Goal: Task Accomplishment & Management: Use online tool/utility

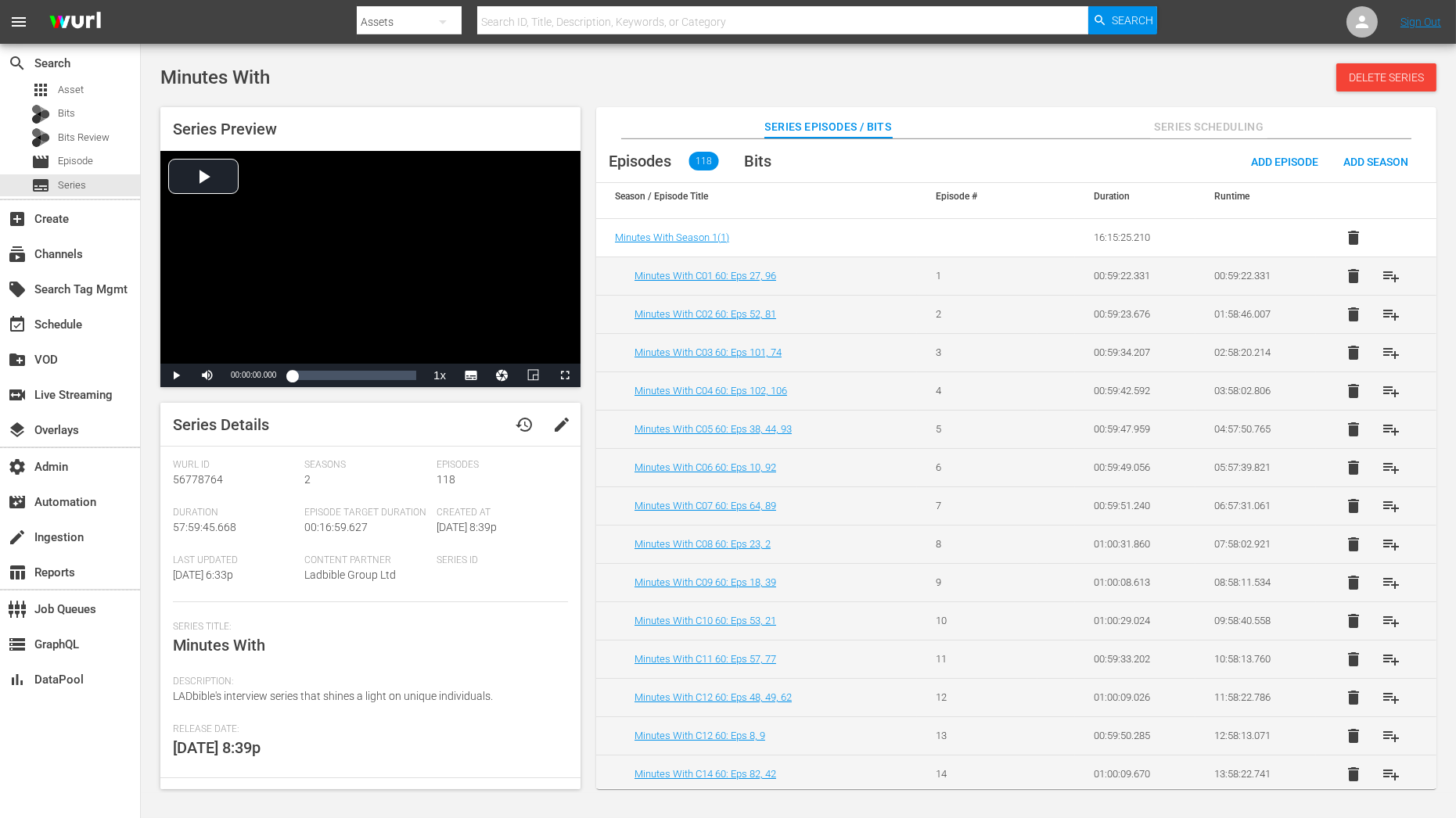
scroll to position [10, 0]
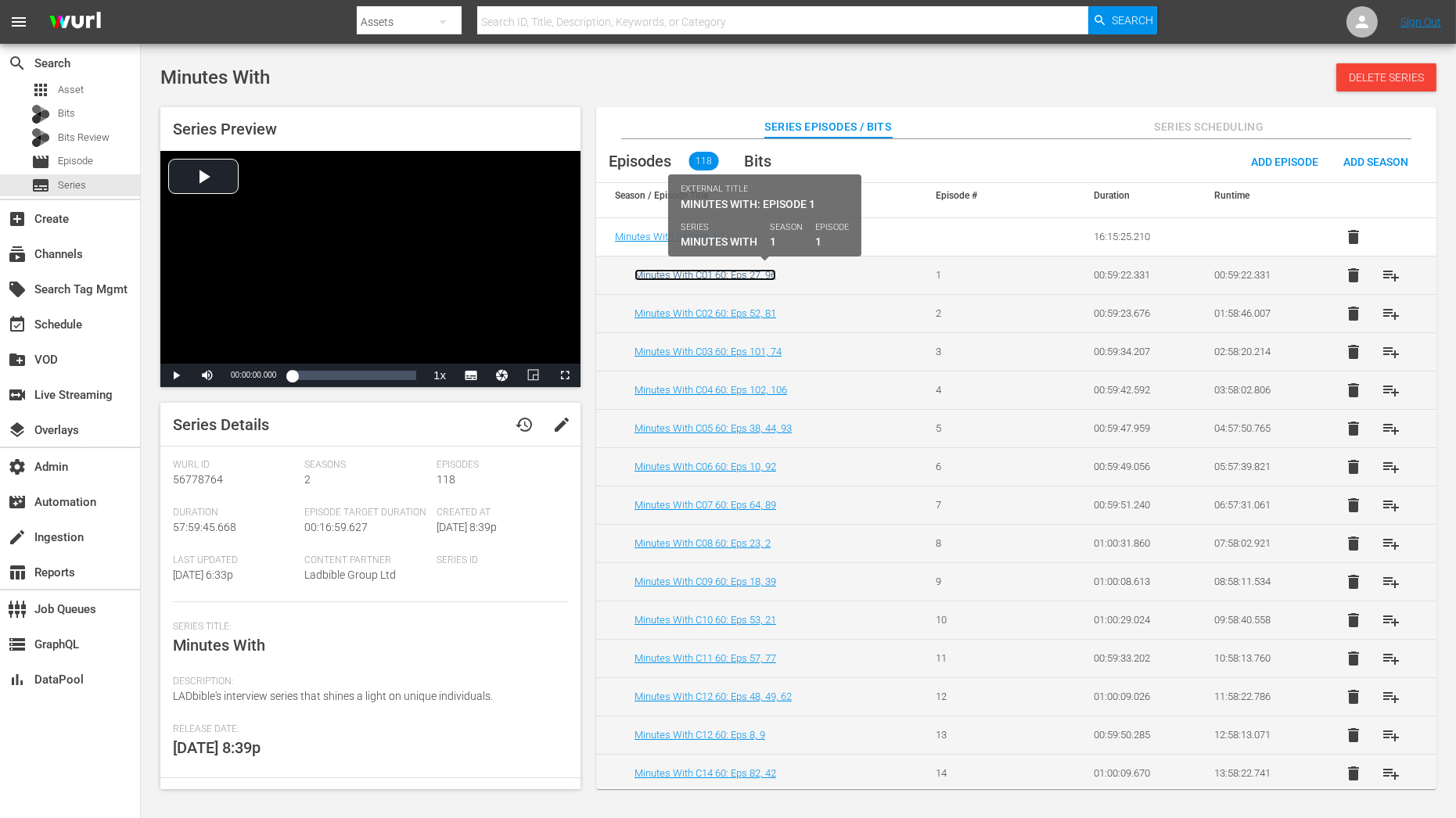
click at [721, 274] on link "Minutes With C01 60: Eps 27, 96" at bounding box center [705, 275] width 142 height 11
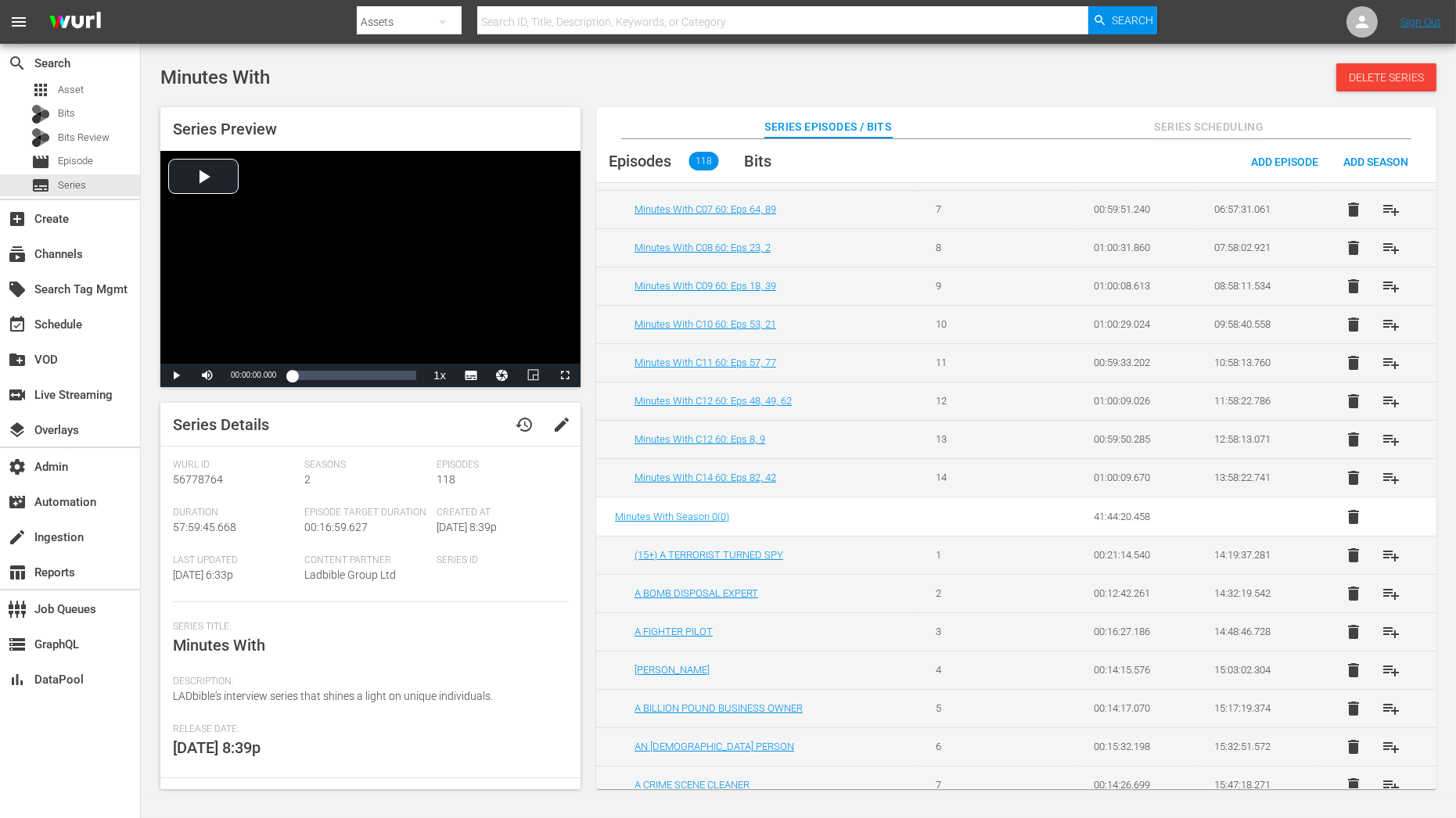
scroll to position [202, 0]
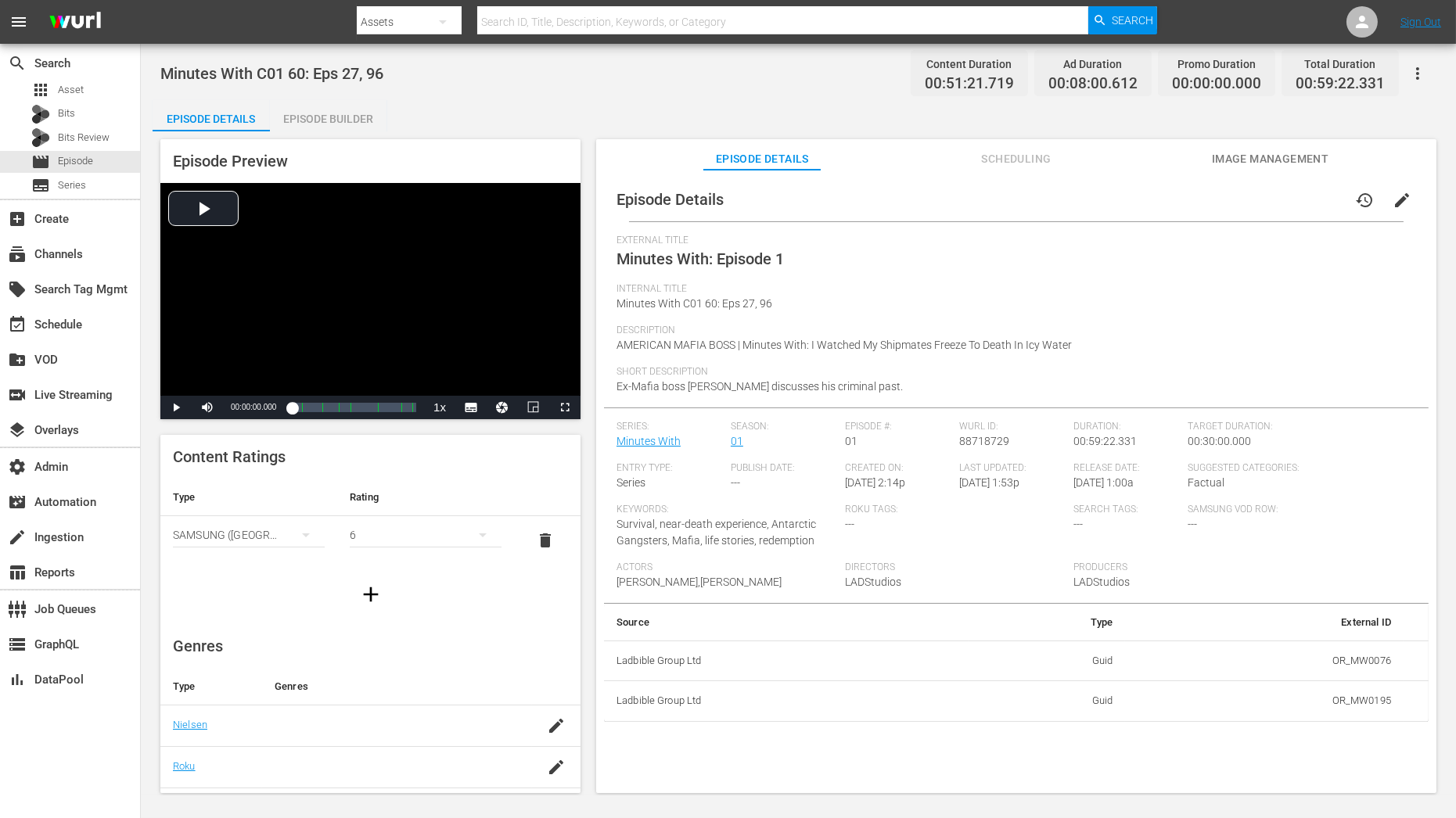
click at [354, 117] on div "Episode Builder" at bounding box center [328, 118] width 117 height 37
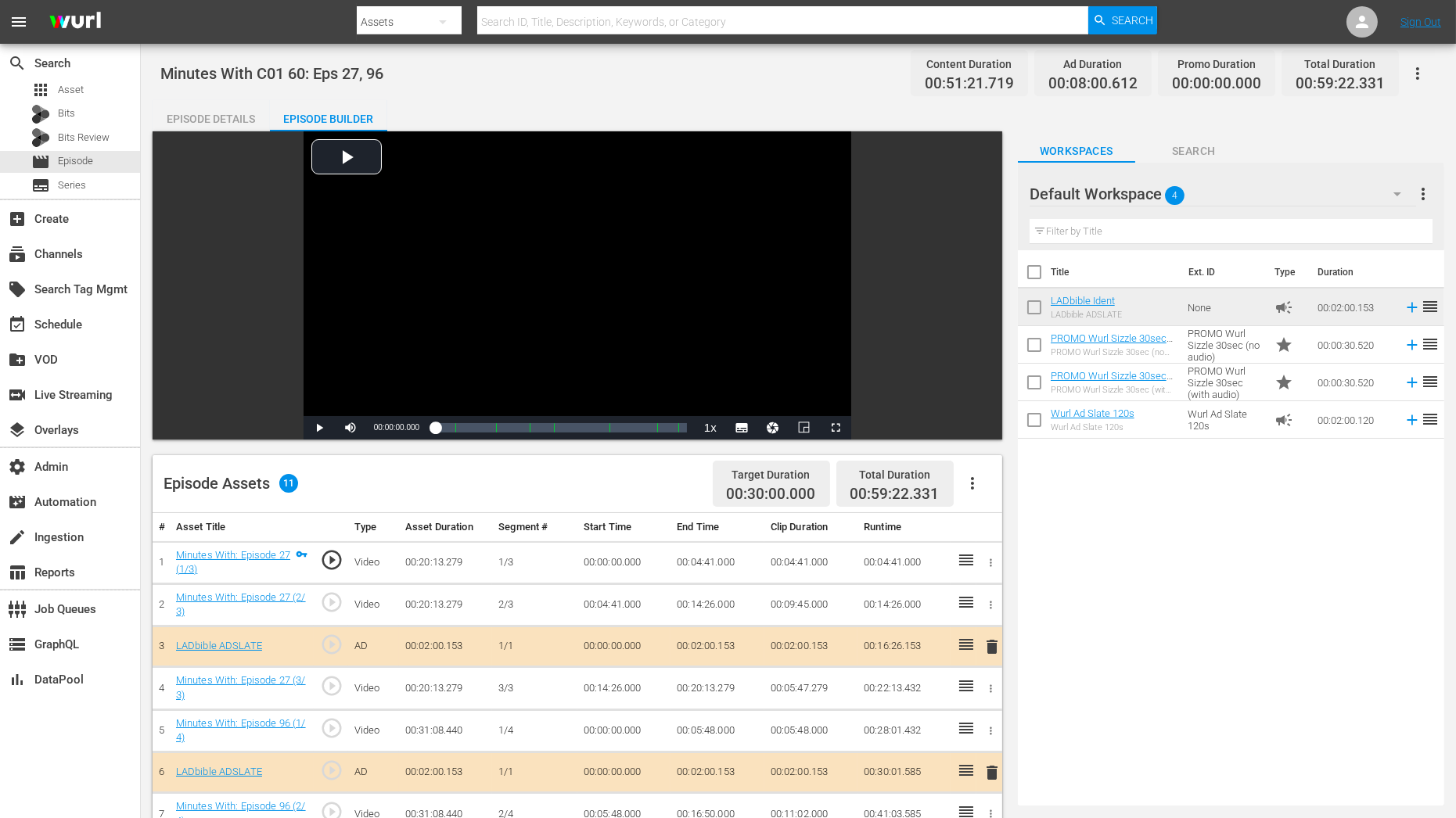
click at [1180, 192] on span "4" at bounding box center [1174, 195] width 20 height 33
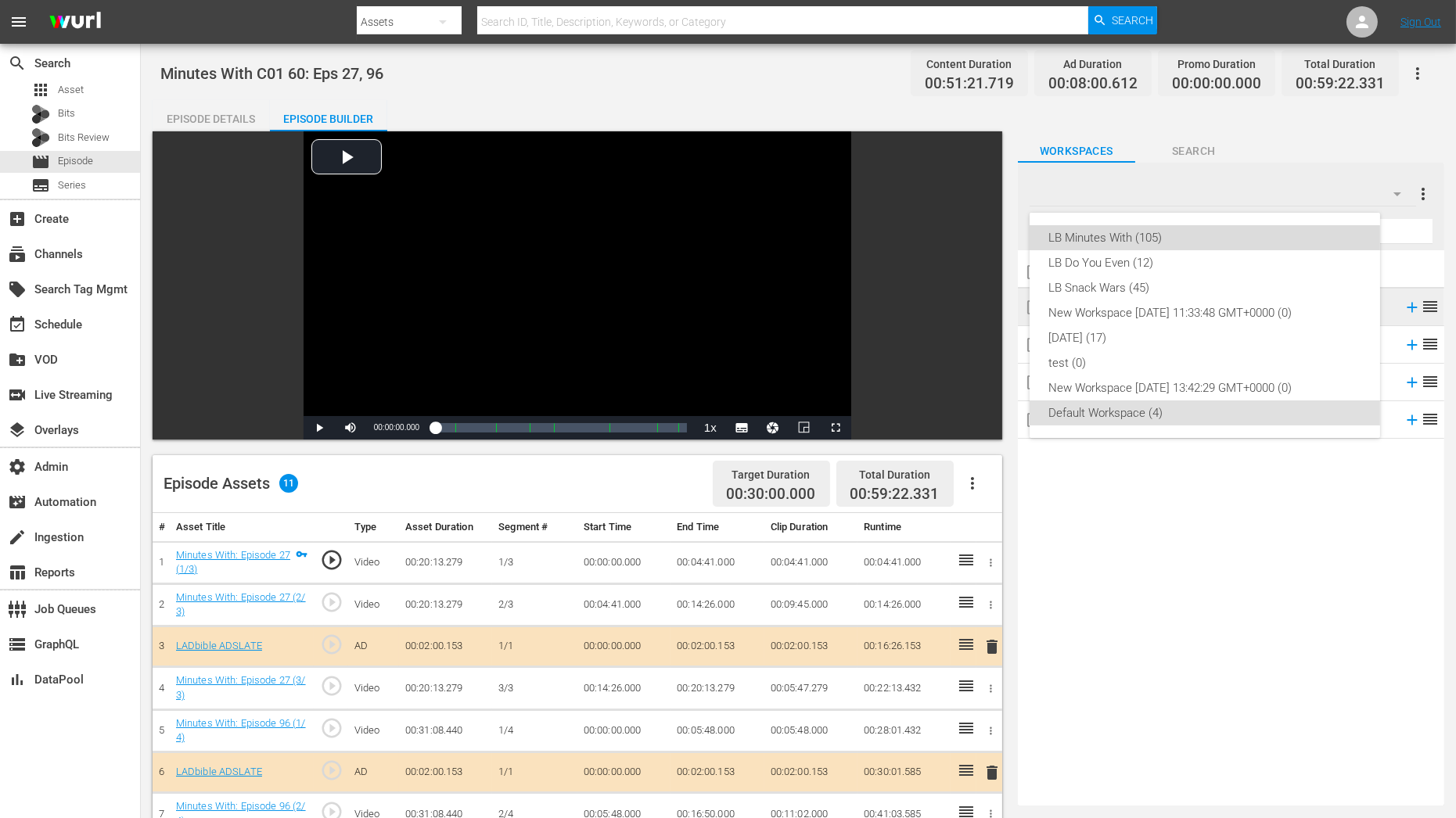
click at [1116, 243] on div "LB Minutes With (105)" at bounding box center [1204, 238] width 313 height 25
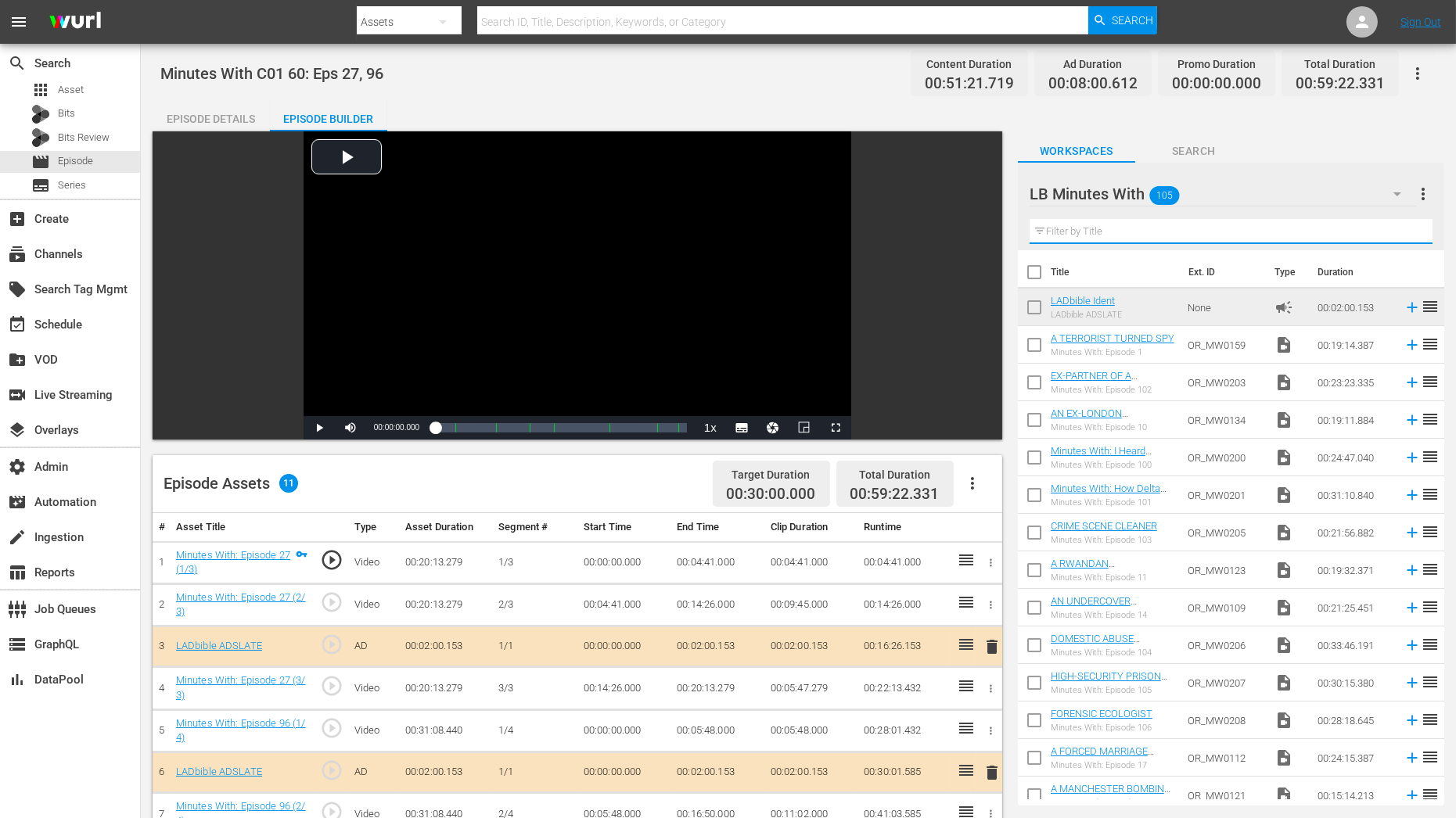
click at [1089, 241] on input "text" at bounding box center [1230, 231] width 403 height 25
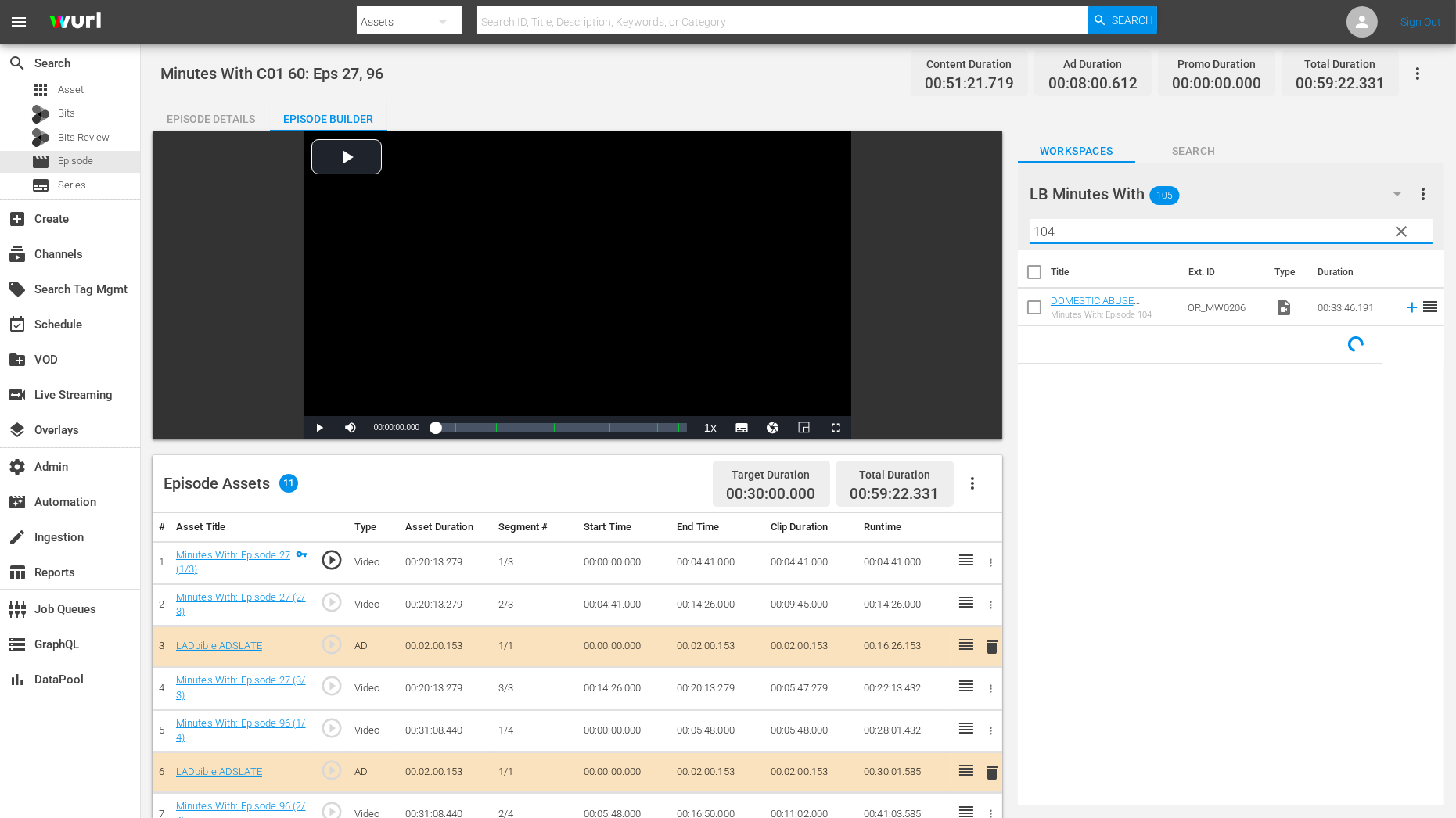
type input "104"
click at [1095, 301] on link "DOMESTIC ABUSE SURVIVOR" at bounding box center [1092, 306] width 83 height 24
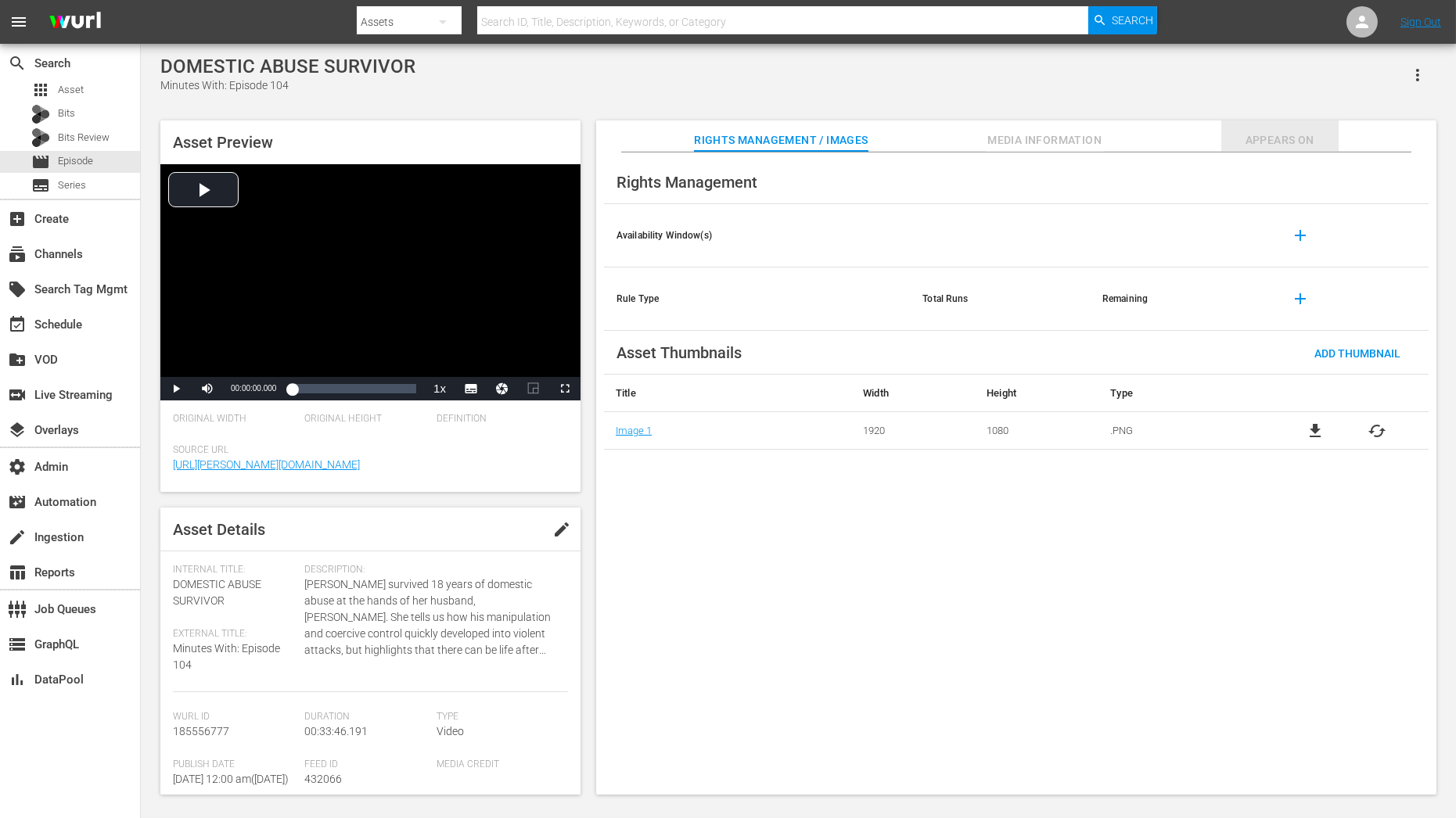
click at [1281, 134] on span "Appears On" at bounding box center [1279, 140] width 117 height 20
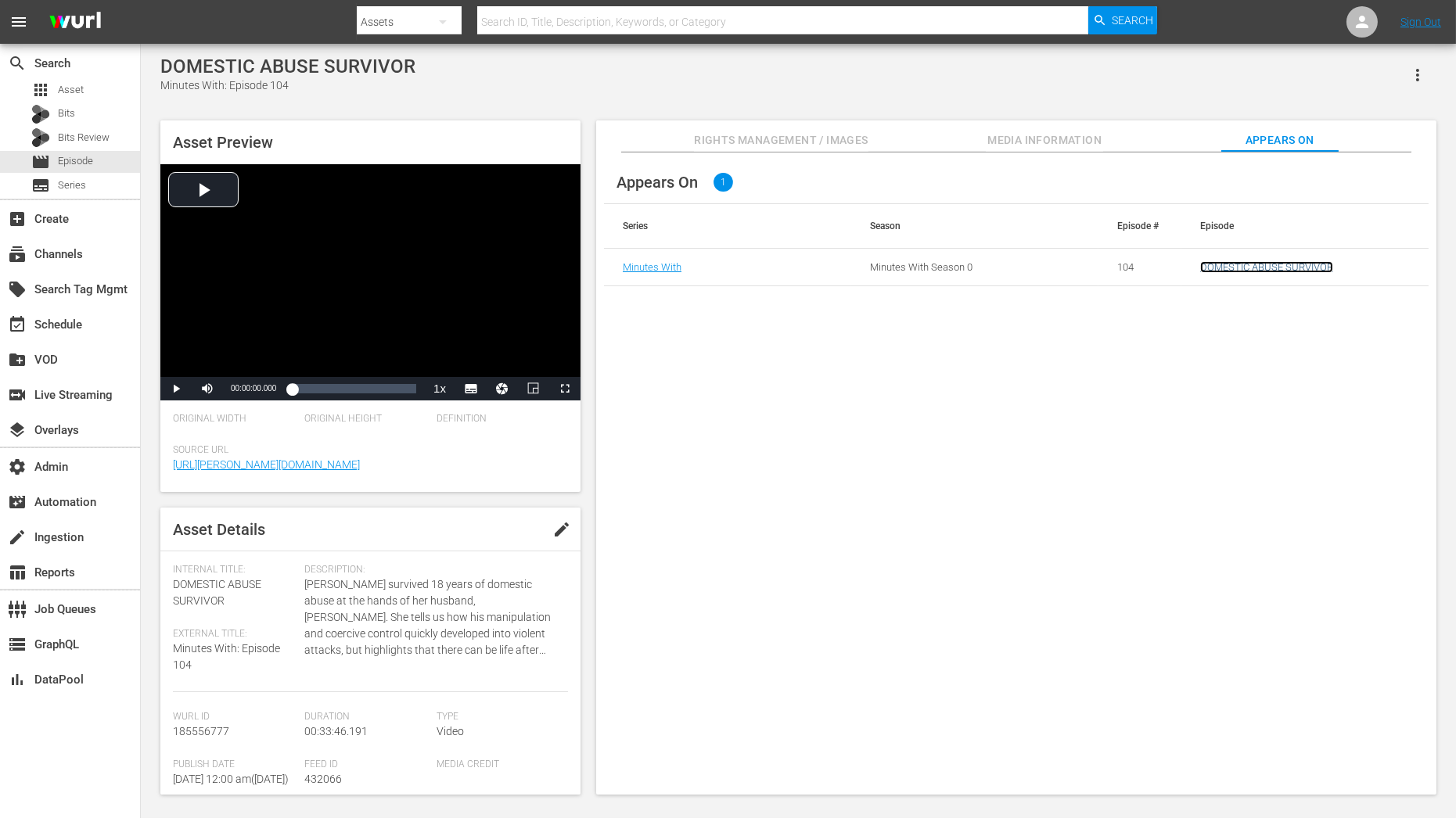
click at [1240, 268] on link "DOMESTIC ABUSE SURVIVOR" at bounding box center [1267, 267] width 133 height 11
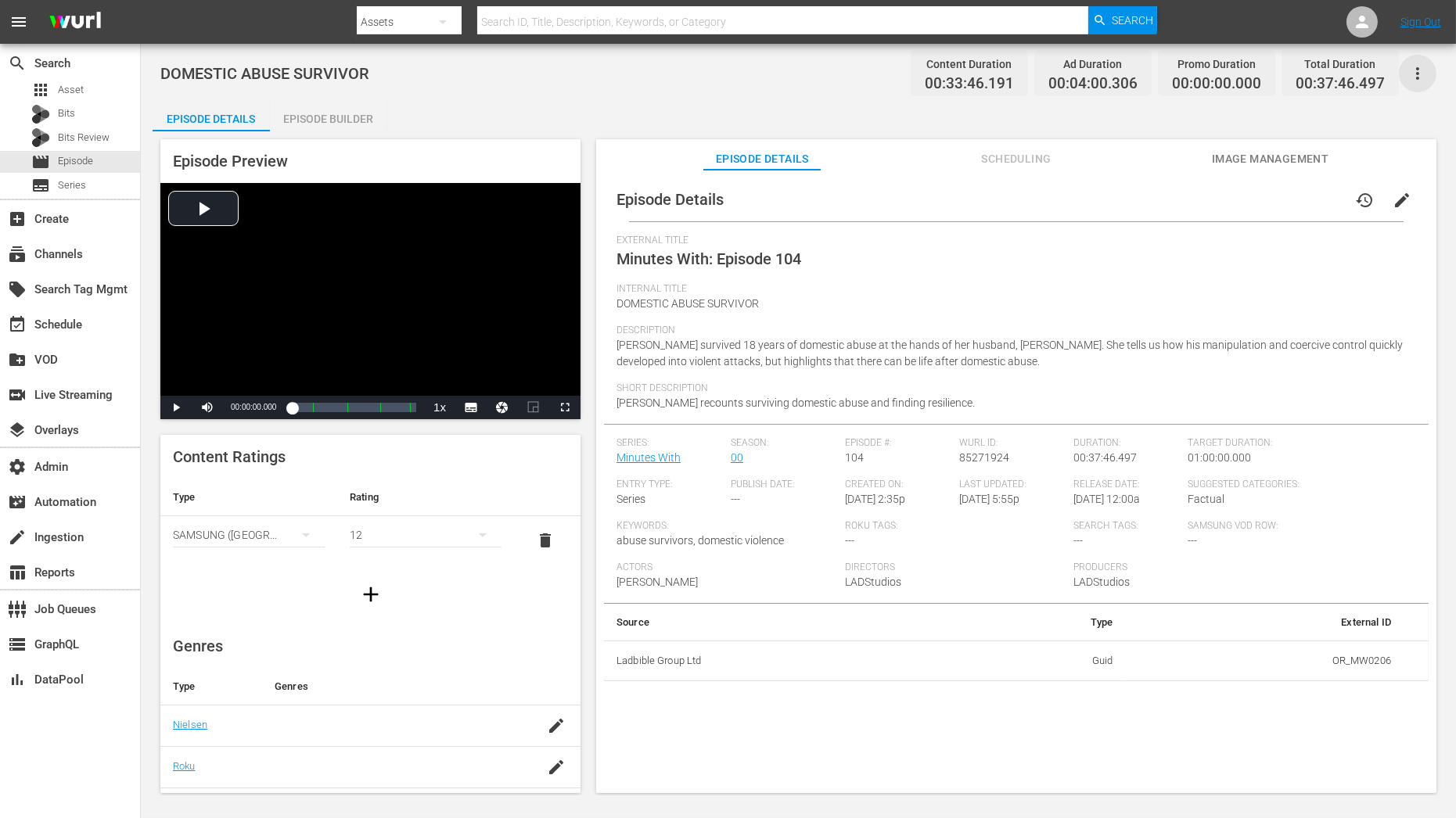
click at [1420, 71] on icon "button" at bounding box center [1418, 73] width 19 height 19
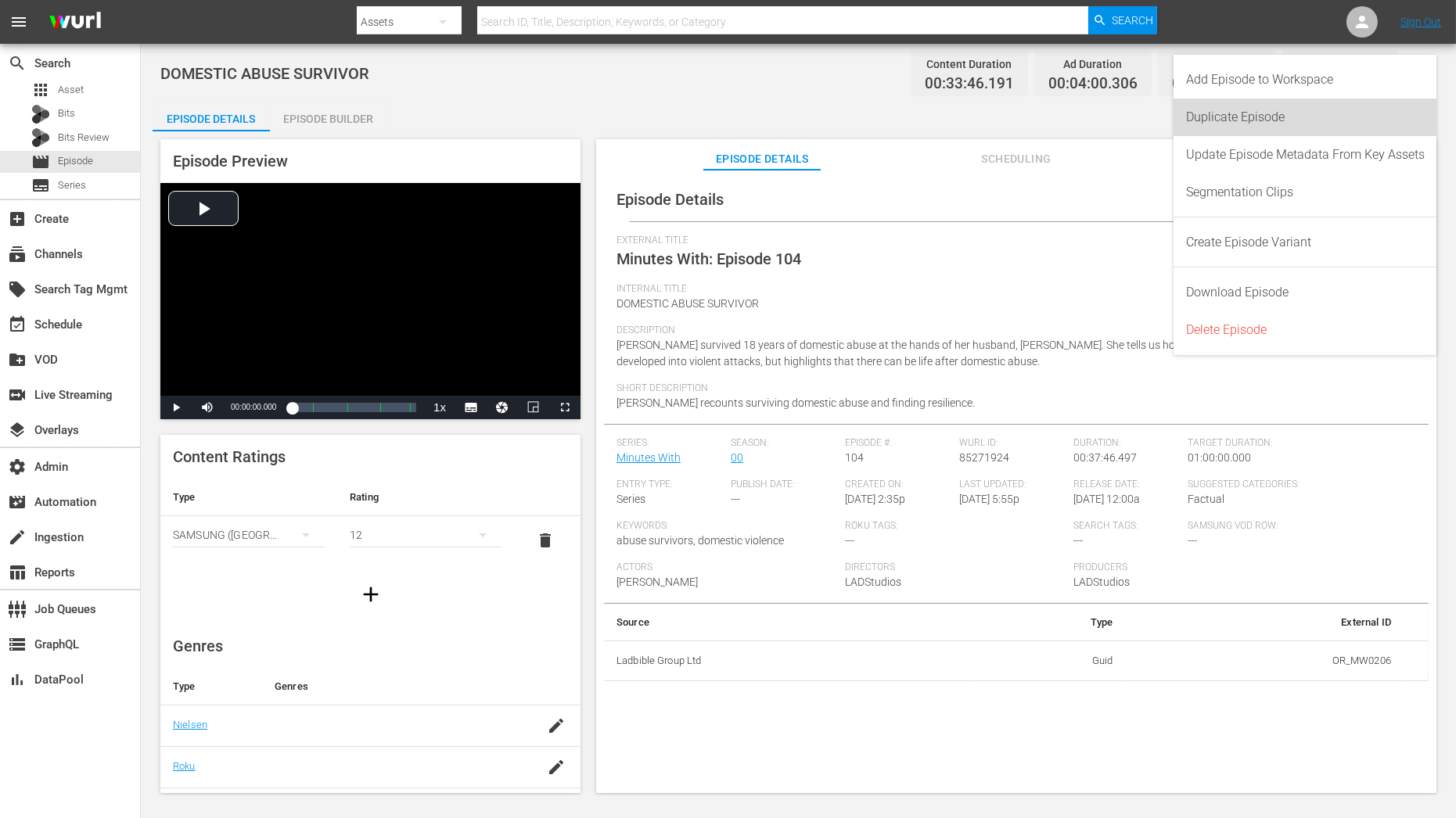
click at [1338, 114] on div "Duplicate Episode" at bounding box center [1305, 117] width 239 height 37
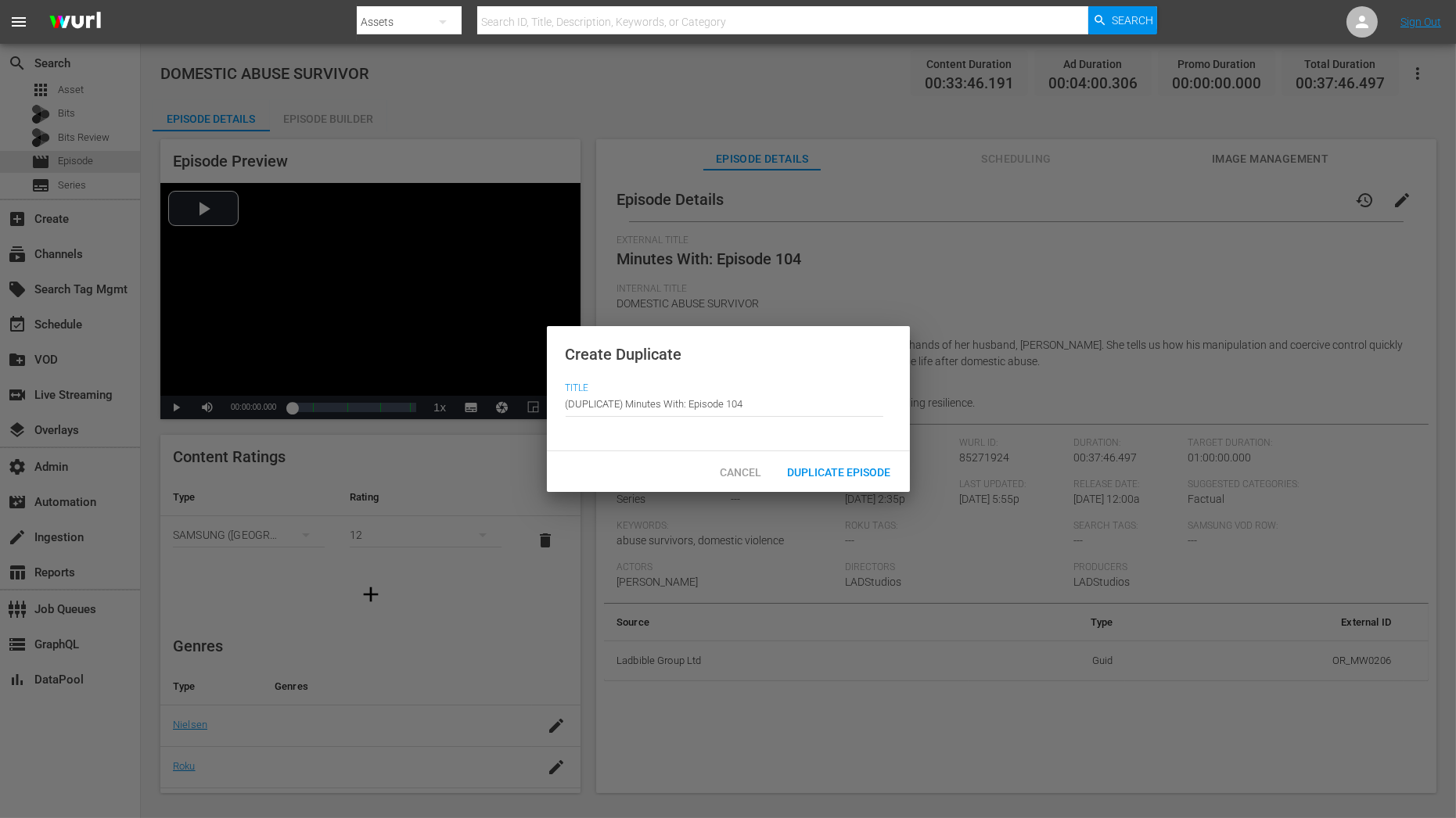
click at [866, 459] on div "Duplicate Episode" at bounding box center [839, 472] width 128 height 29
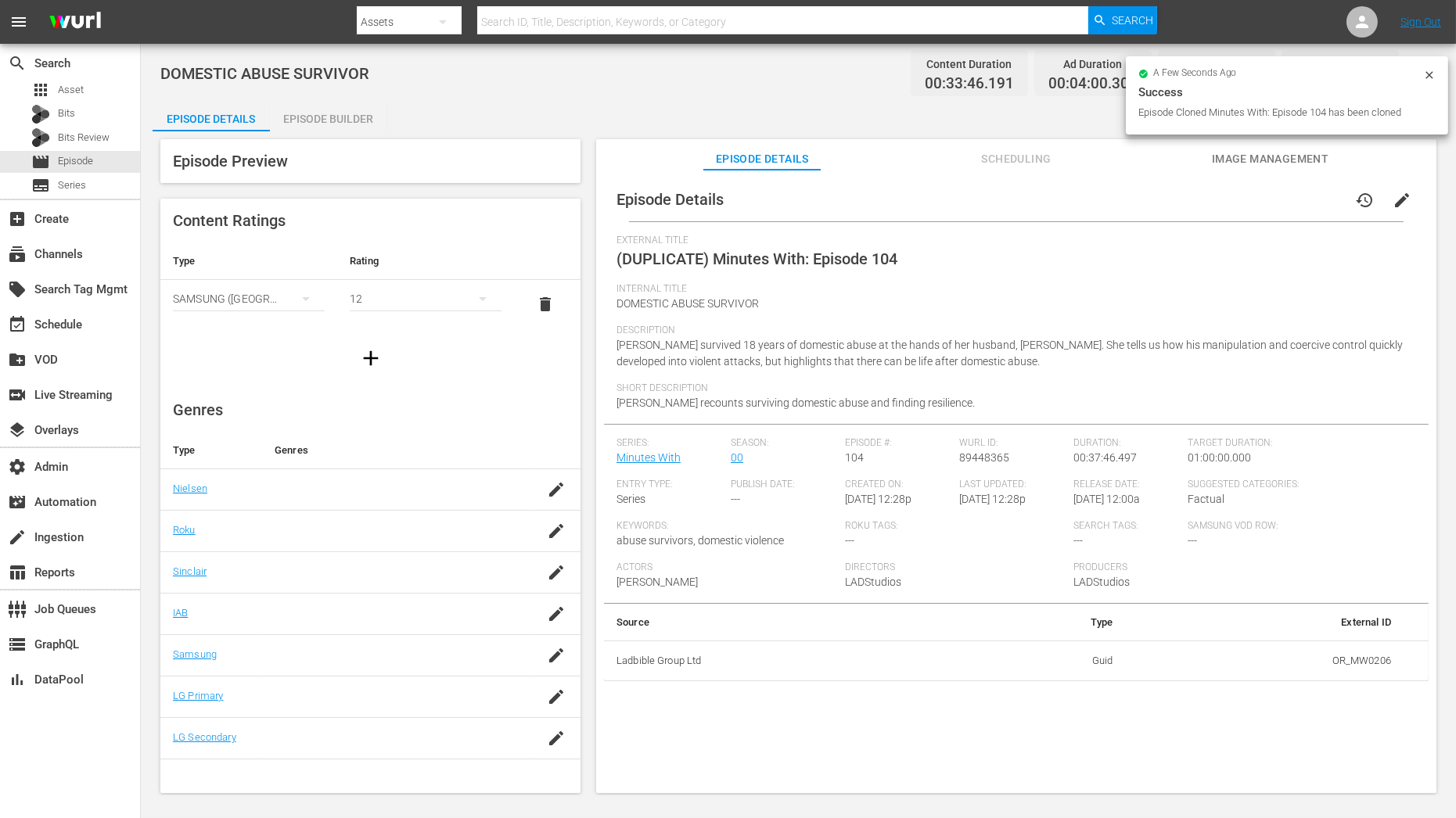
click at [357, 125] on div "Episode Builder" at bounding box center [328, 118] width 117 height 37
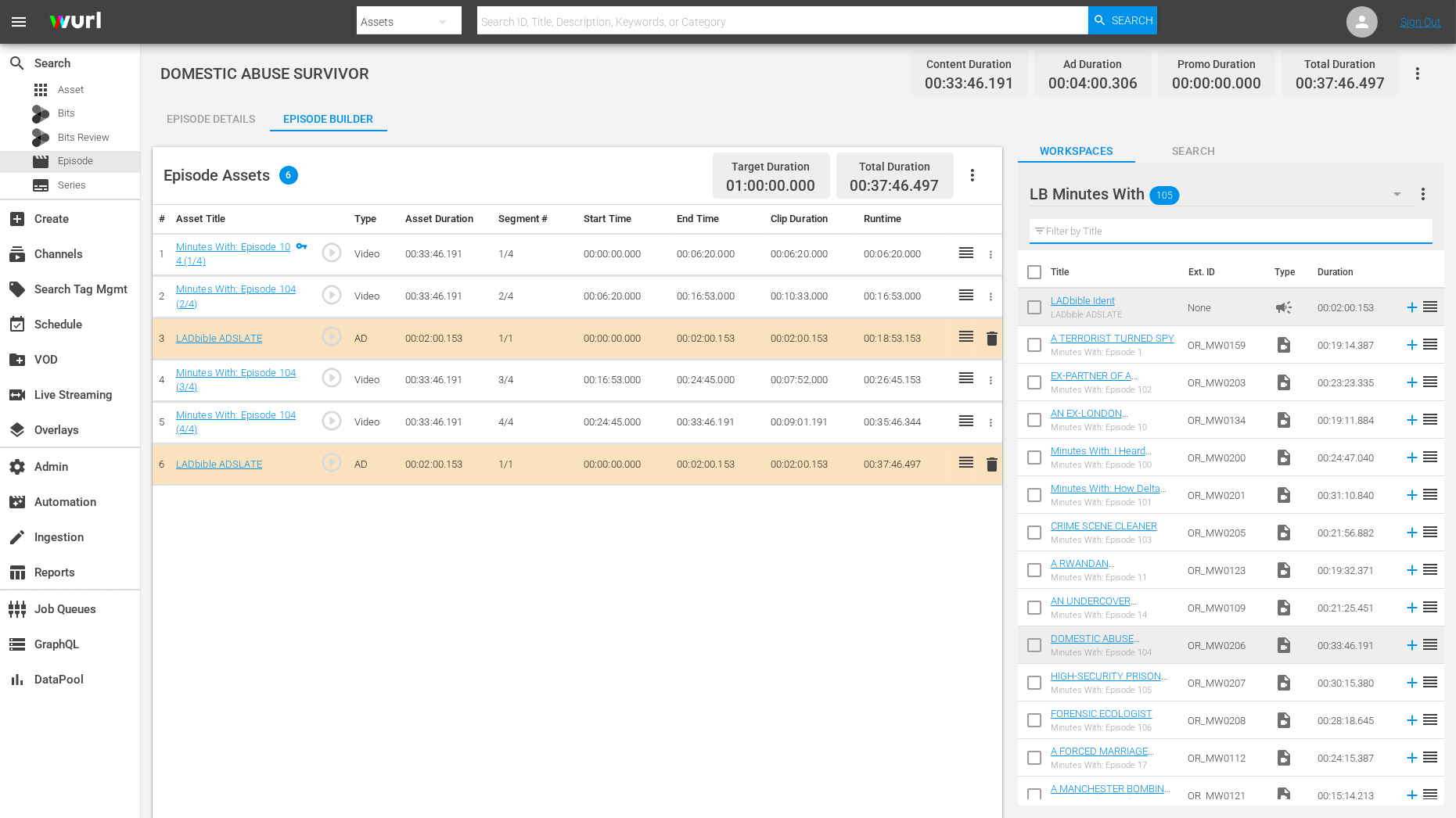
click at [1121, 238] on input "text" at bounding box center [1230, 231] width 403 height 25
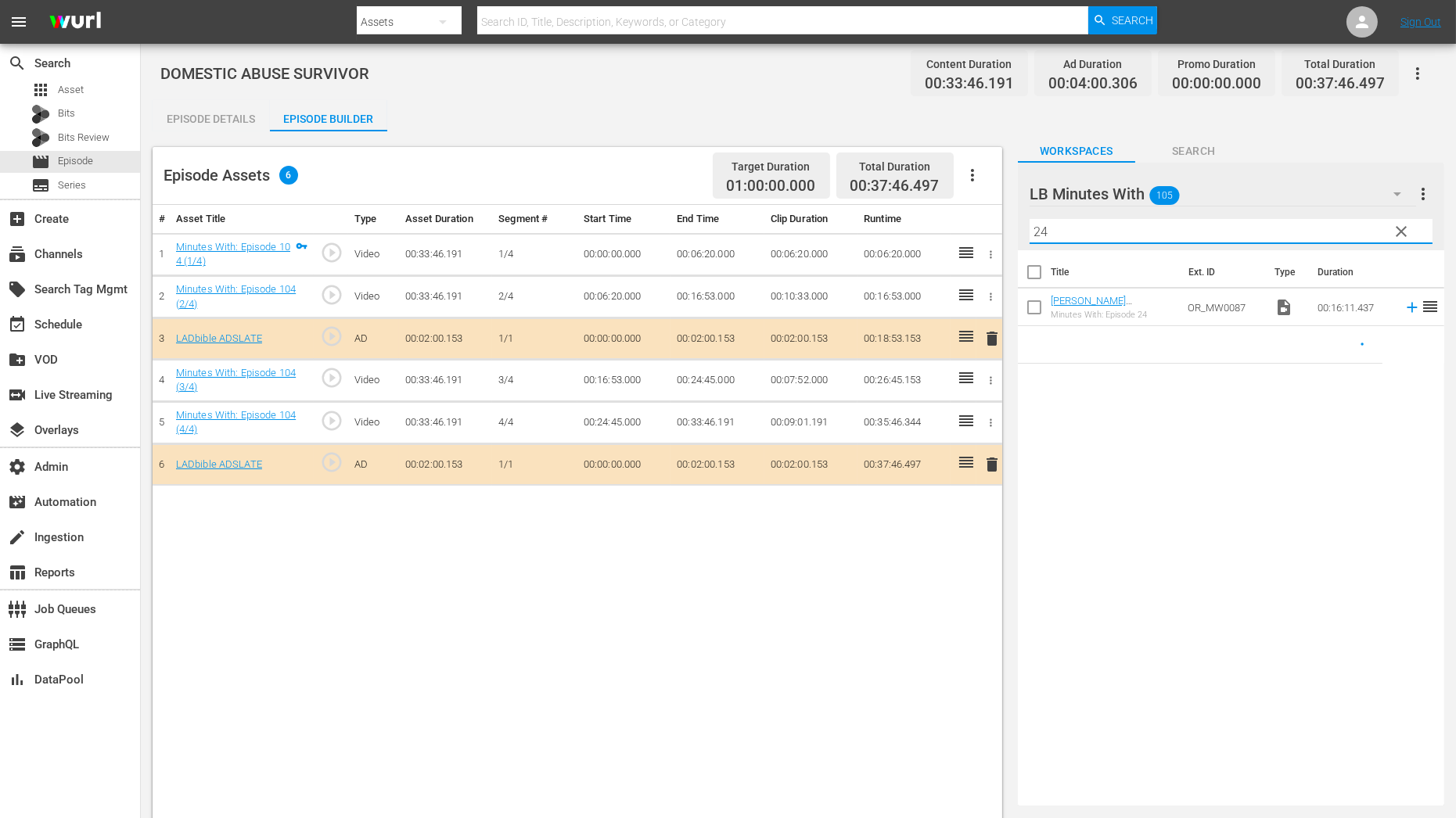
type input "24"
click at [1147, 287] on th "Title" at bounding box center [1114, 272] width 128 height 44
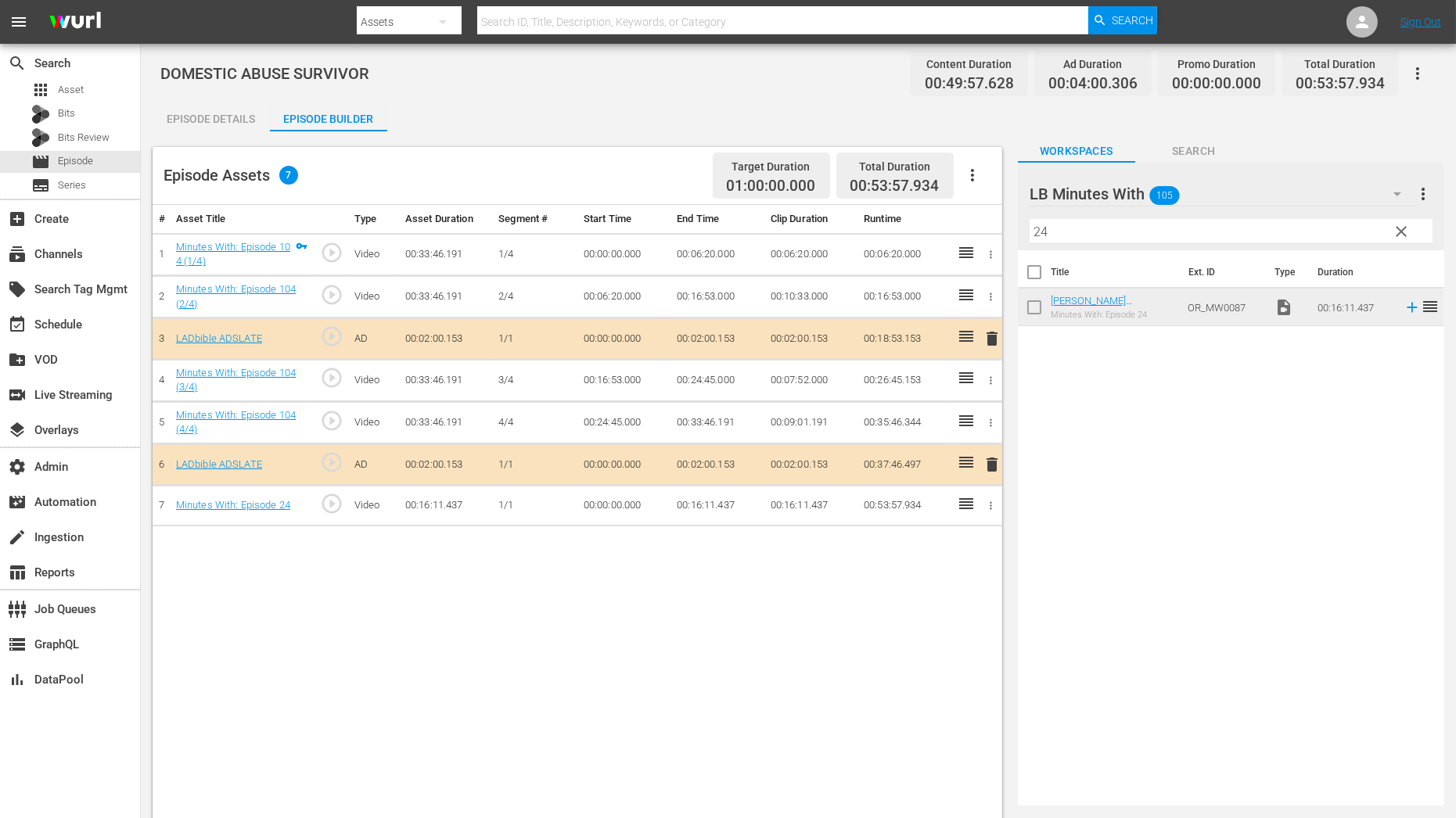
click at [991, 493] on td at bounding box center [989, 506] width 26 height 42
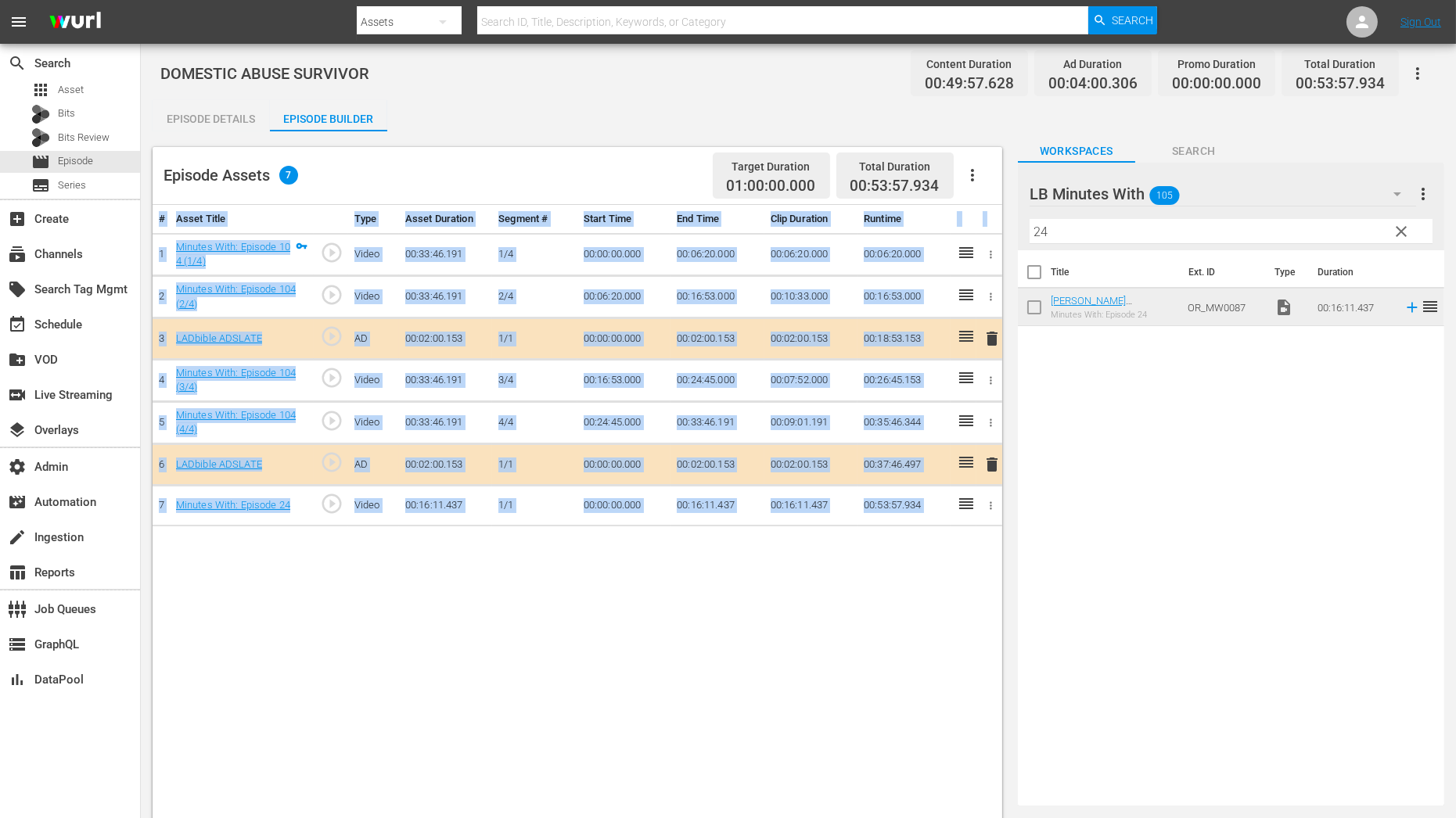
click at [991, 493] on td at bounding box center [989, 506] width 26 height 42
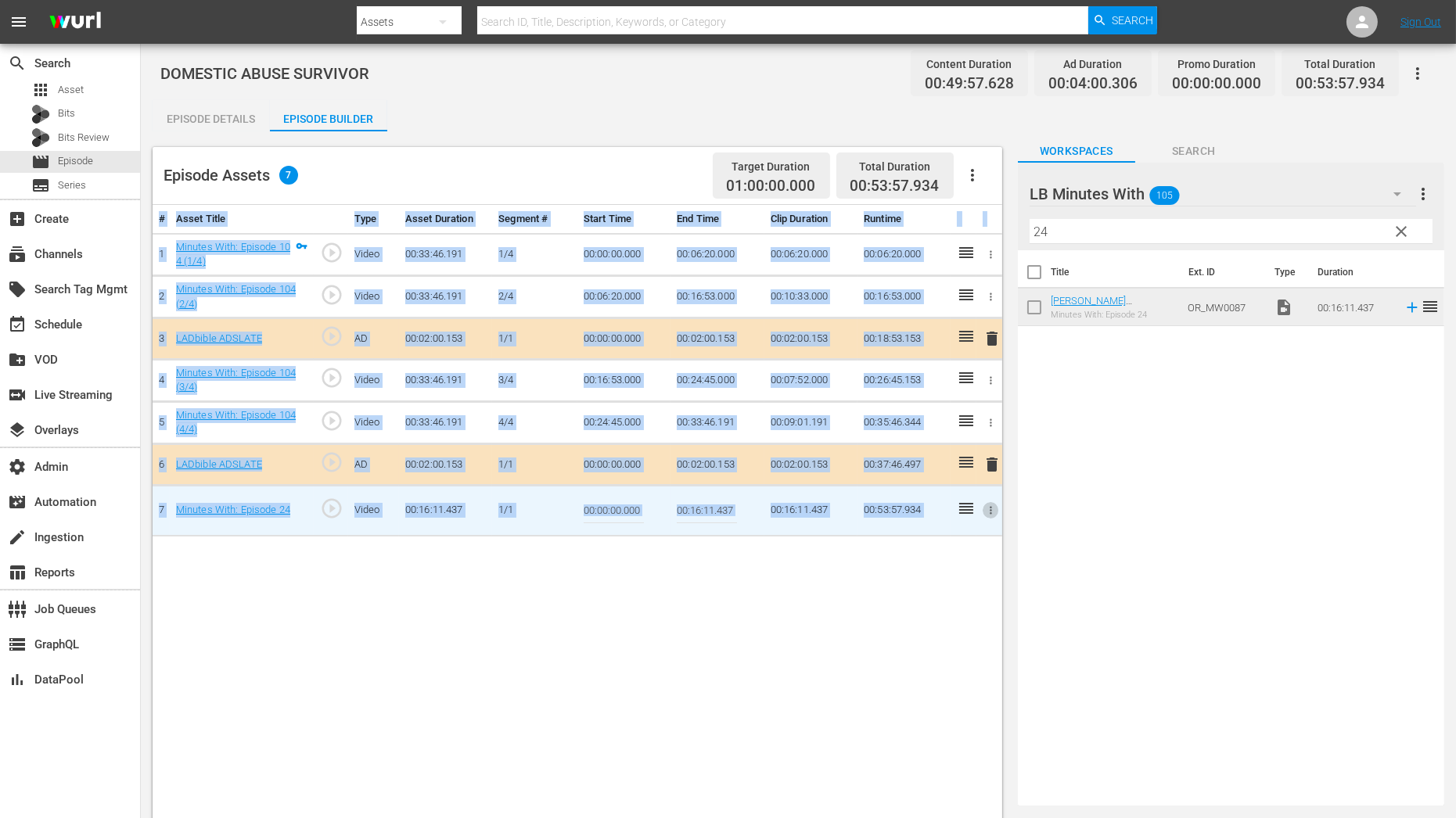
click at [995, 504] on icon "button" at bounding box center [991, 510] width 11 height 11
click at [954, 529] on li "Assign Key Asset" at bounding box center [939, 533] width 122 height 26
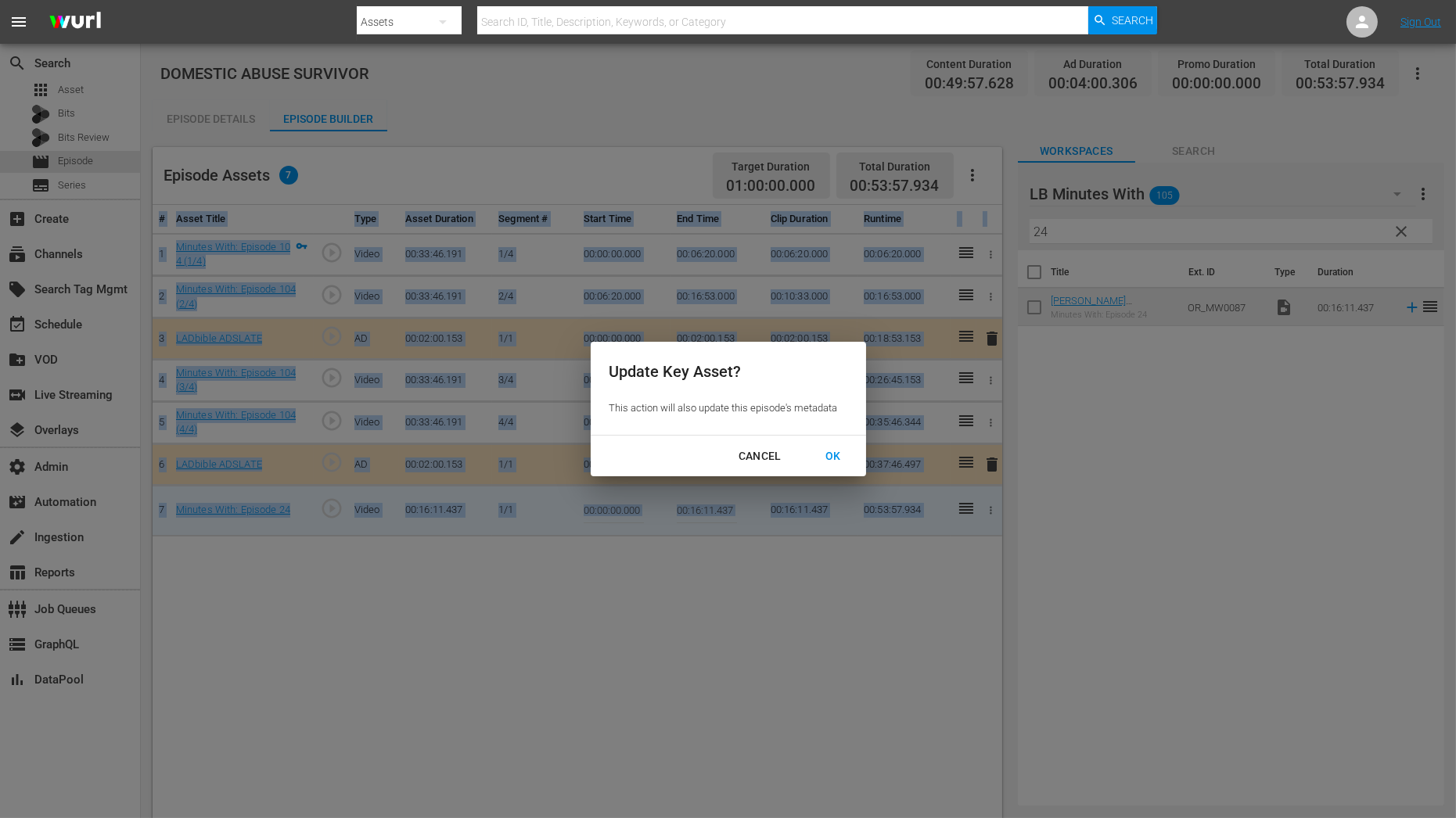
click at [833, 447] on div "OK" at bounding box center [833, 456] width 41 height 20
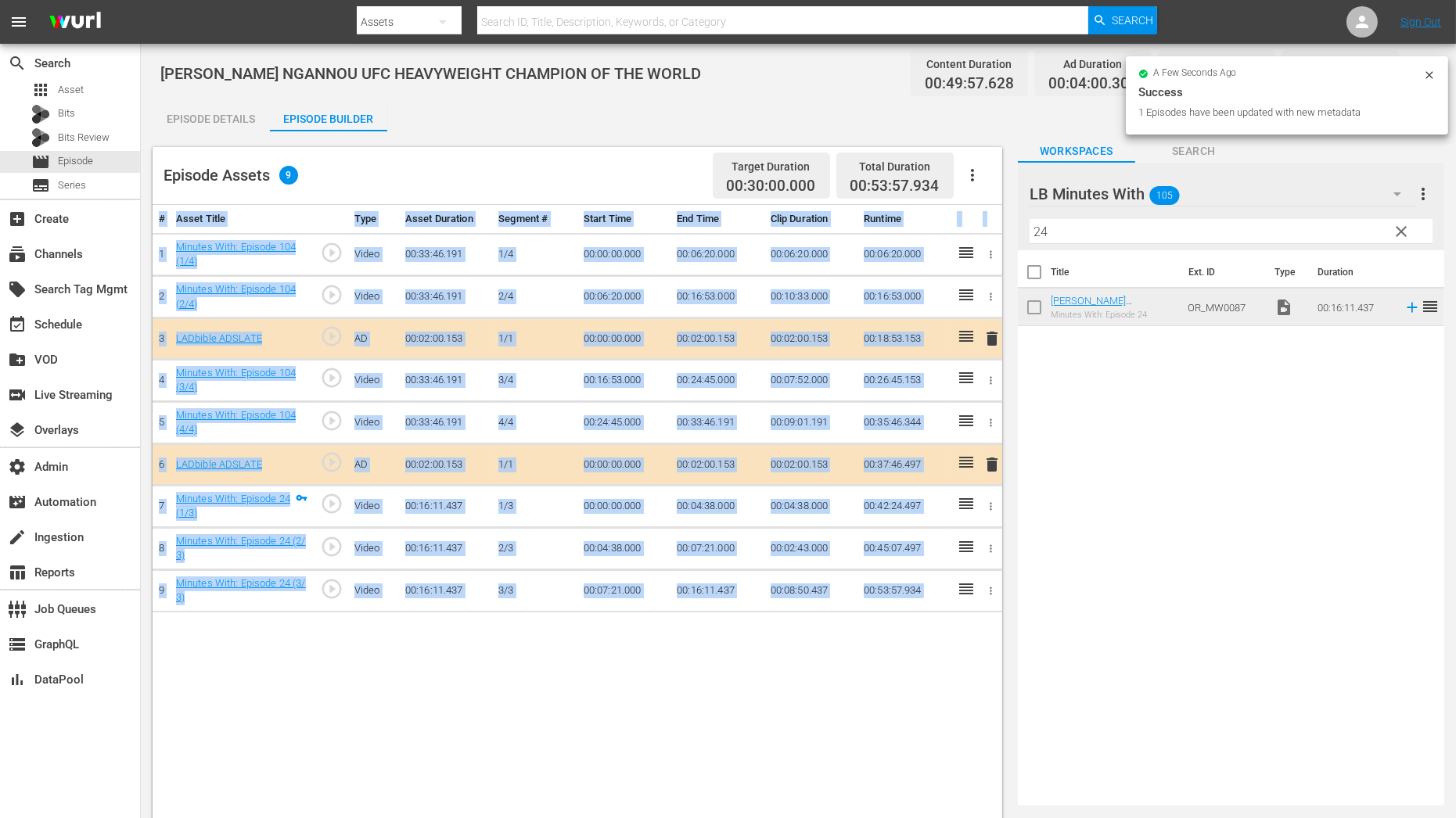
click at [993, 255] on icon "button" at bounding box center [991, 254] width 11 height 11
click at [974, 281] on li "Assign Key Asset" at bounding box center [939, 279] width 122 height 26
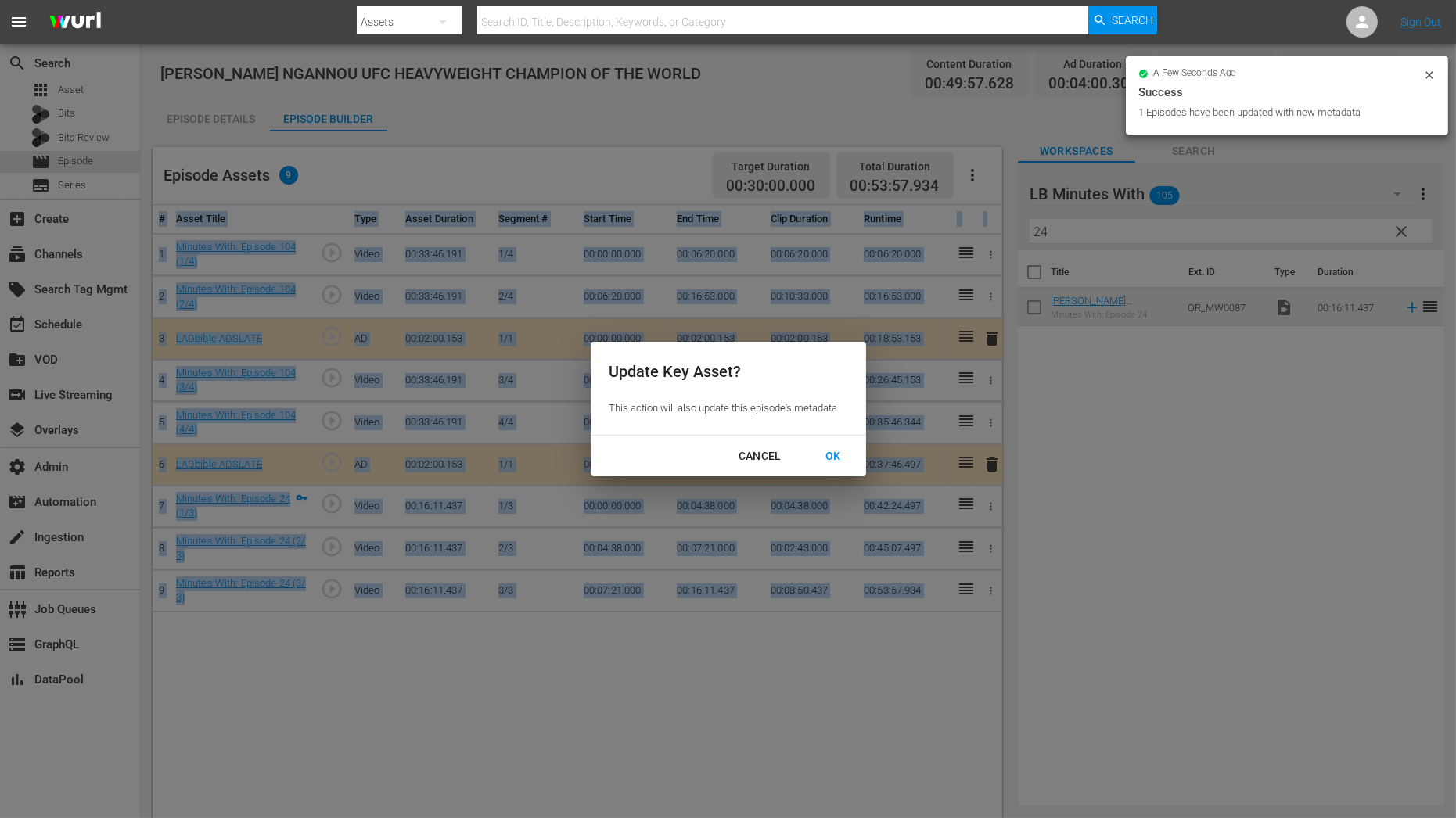
click at [833, 448] on div "OK" at bounding box center [833, 456] width 41 height 20
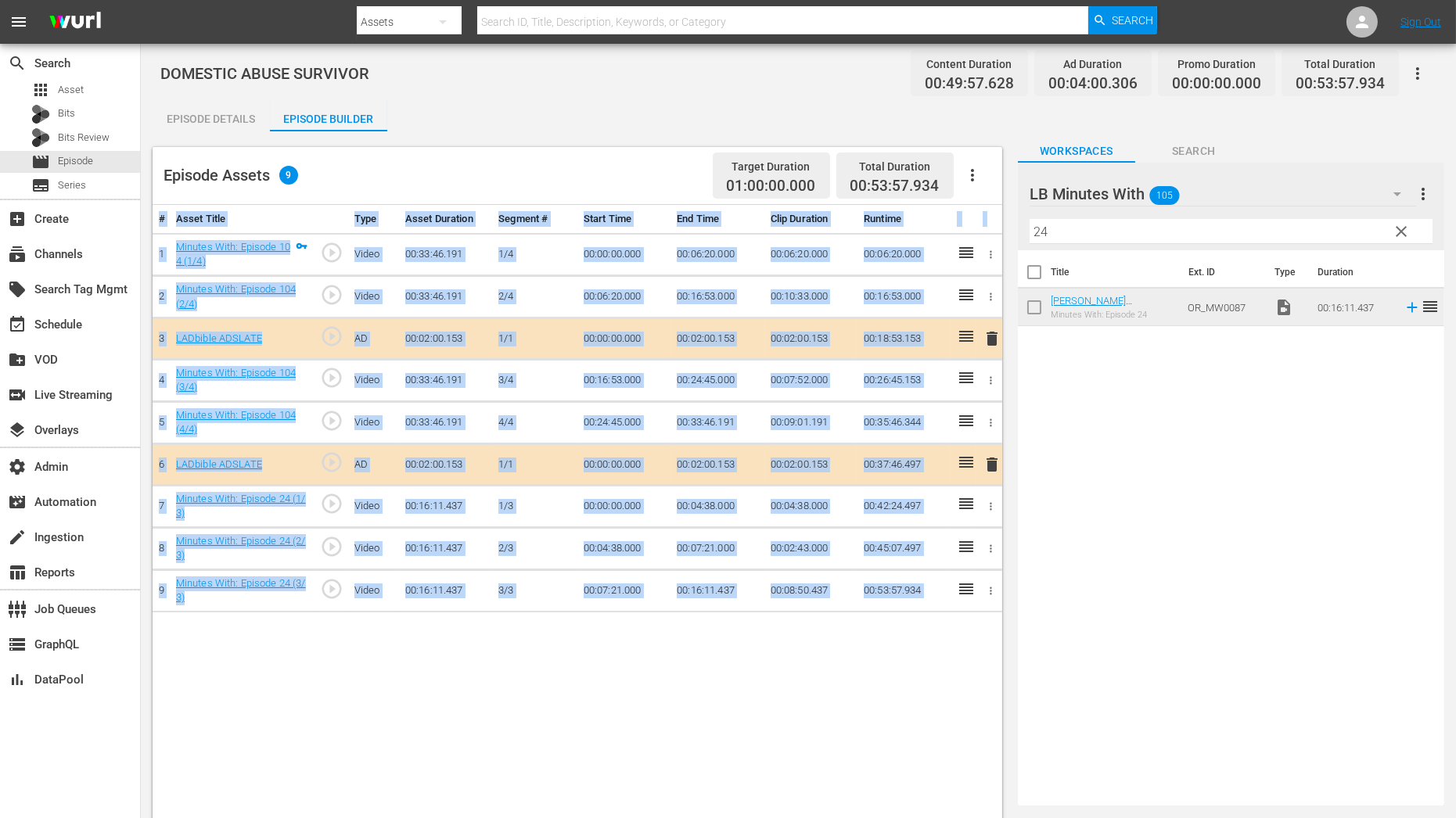
click at [1403, 230] on span "clear" at bounding box center [1401, 231] width 19 height 19
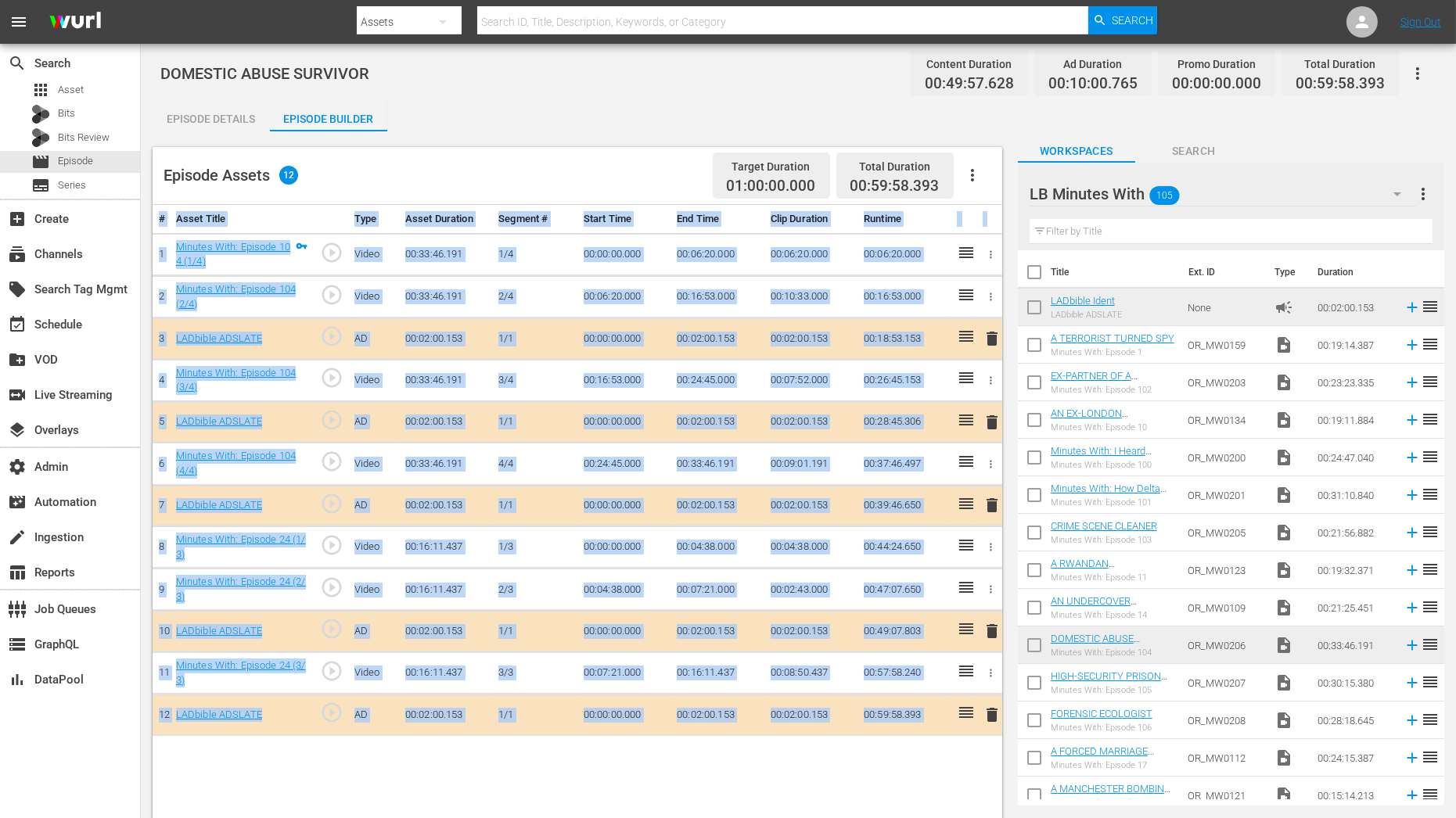
click at [227, 118] on div "Episode Details" at bounding box center [210, 118] width 117 height 37
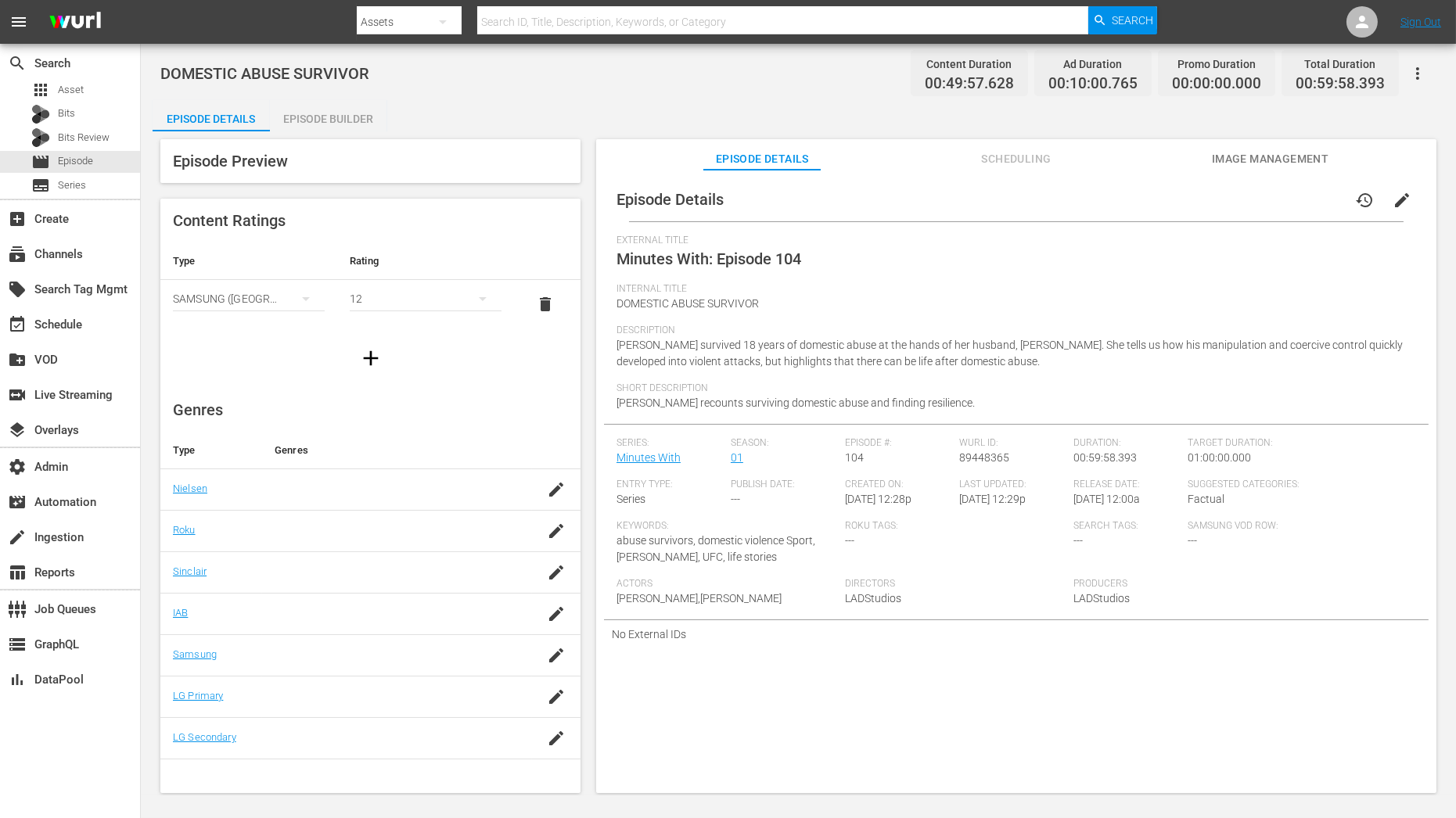
click at [1392, 195] on span "edit" at bounding box center [1402, 201] width 19 height 19
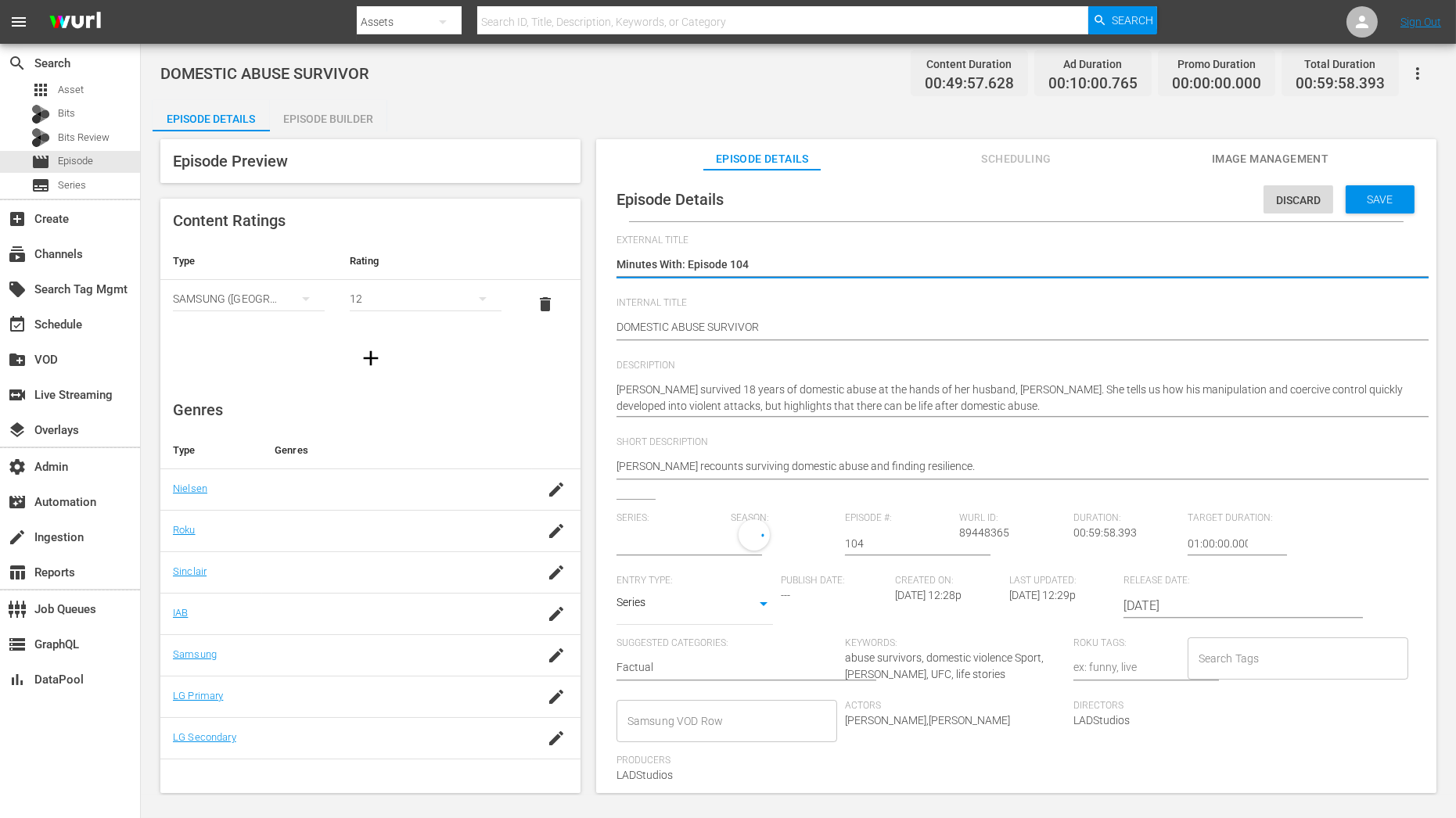
type input "Minutes With"
click at [768, 262] on textarea "Minutes With: Episode 104" at bounding box center [1013, 266] width 792 height 19
type textarea "Minutes With: Episode 10"
type textarea "Minutes With: Episode 1"
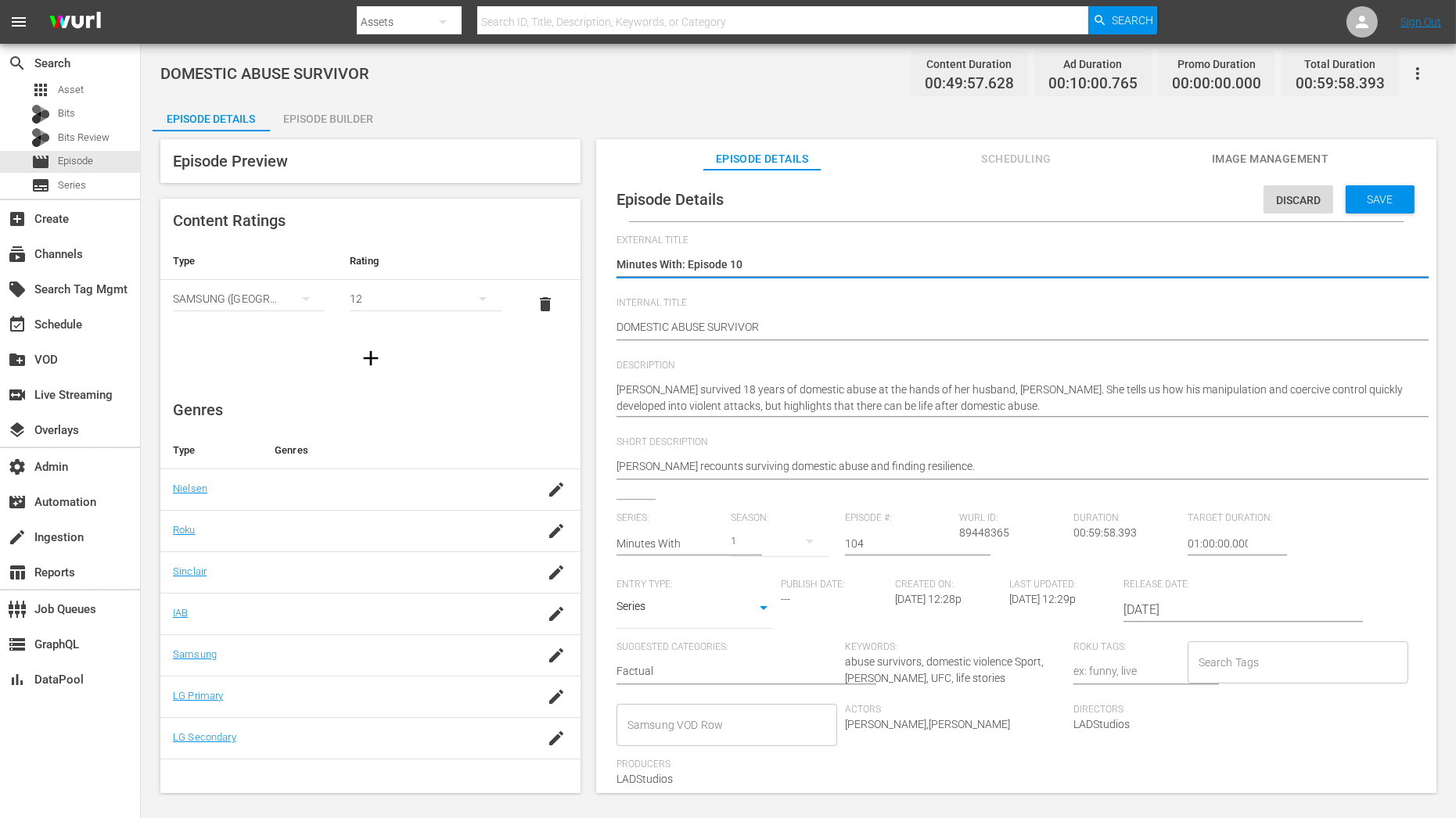
type textarea "Minutes With: Episode 1"
type textarea "Minutes With: Episode 15"
click at [1378, 204] on div "Save" at bounding box center [1380, 200] width 69 height 29
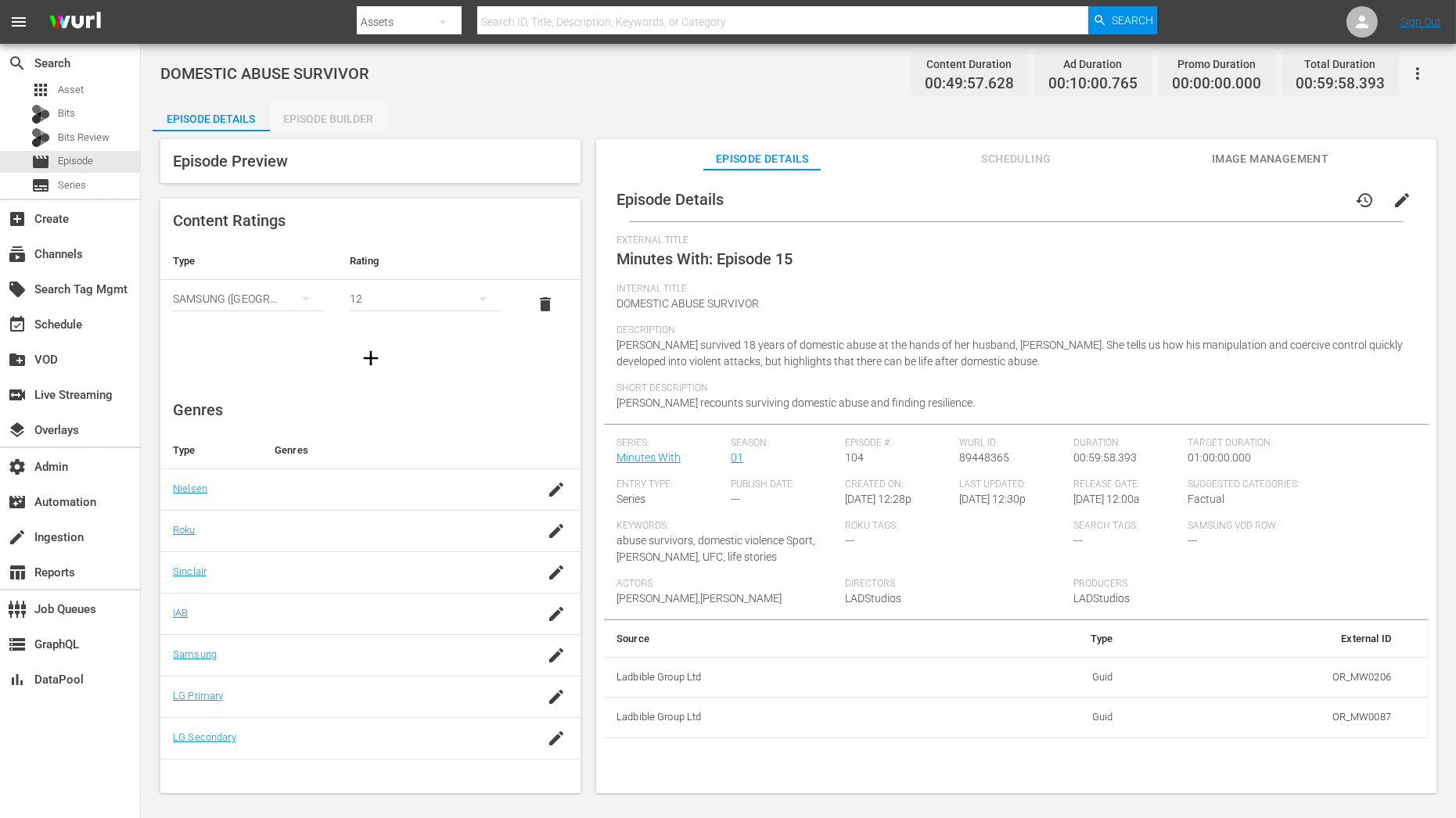
click at [321, 126] on div "Episode Builder" at bounding box center [328, 118] width 117 height 37
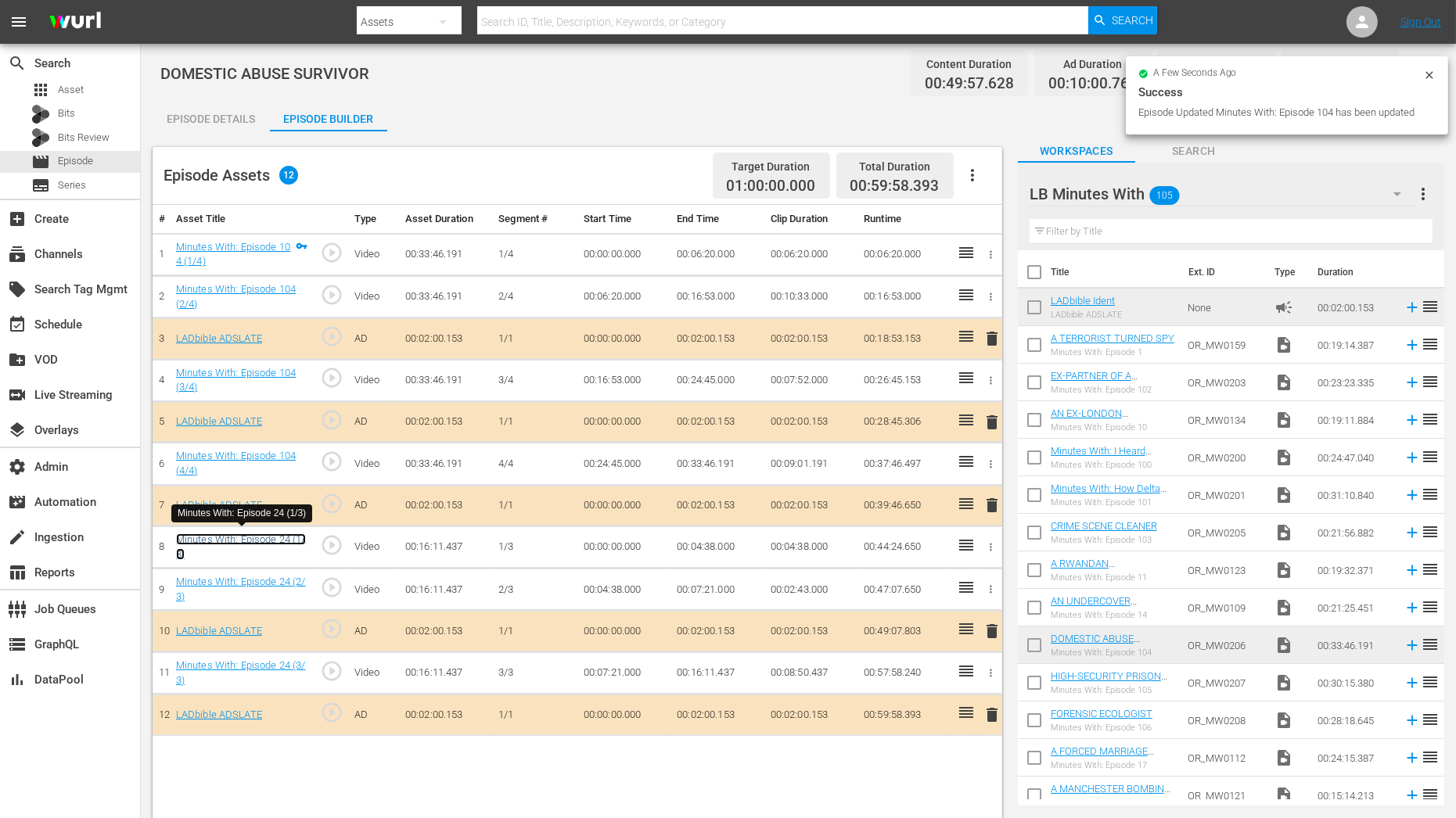
click at [266, 536] on link "Minutes With: Episode 24 (1/3)" at bounding box center [241, 547] width 129 height 27
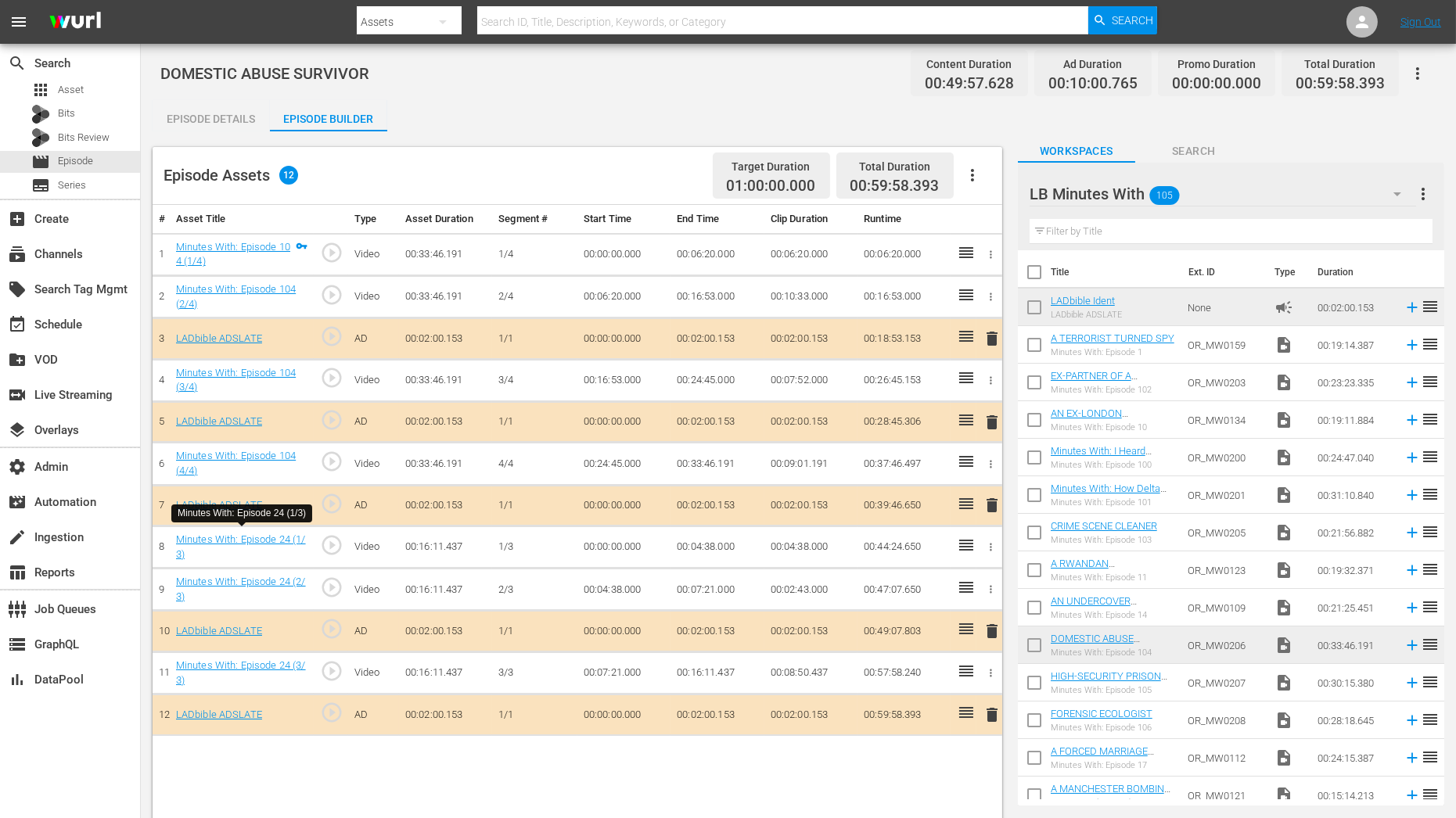
click at [235, 116] on div "Episode Details" at bounding box center [210, 118] width 117 height 37
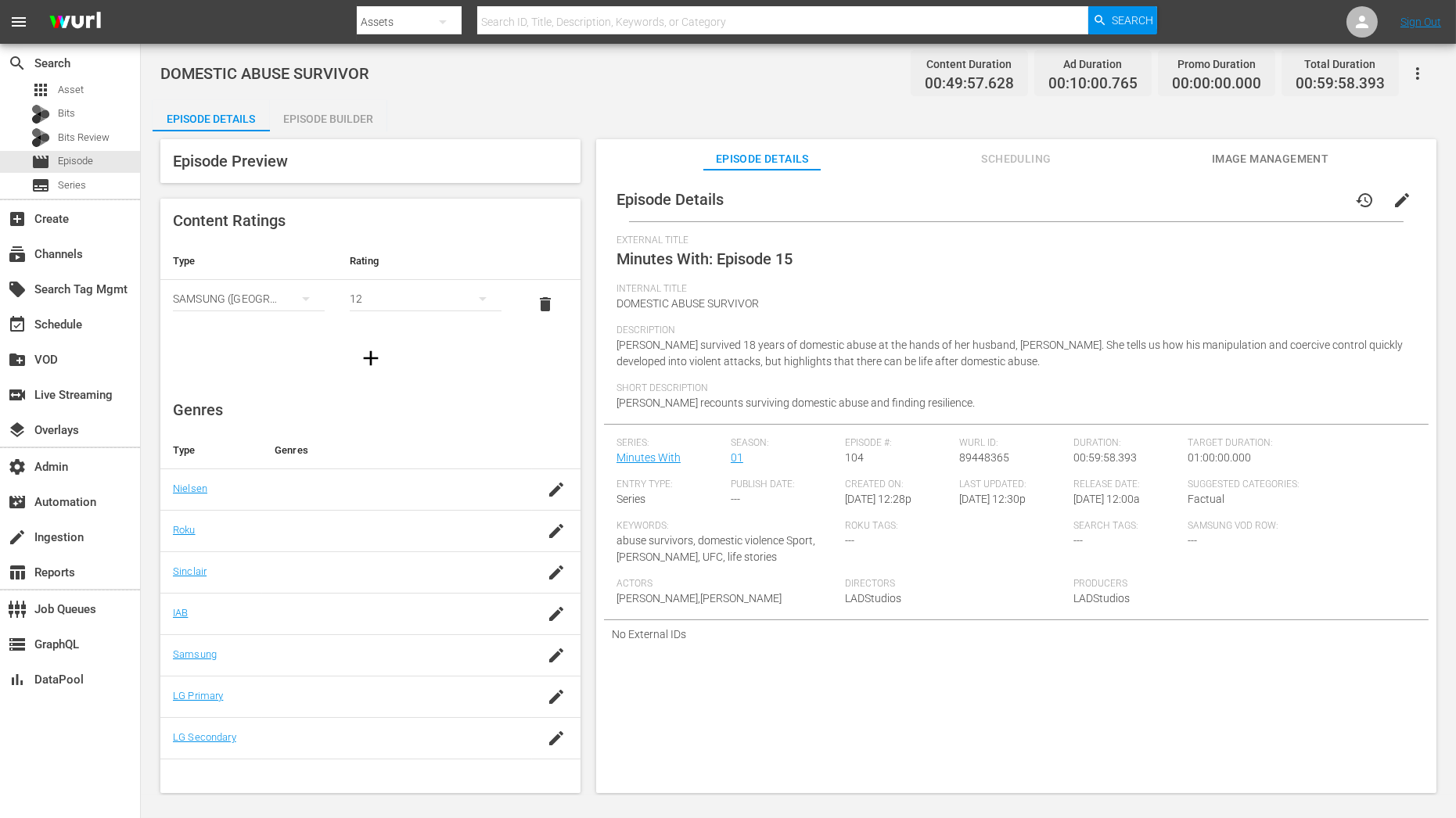
click at [1399, 198] on span "edit" at bounding box center [1402, 201] width 19 height 19
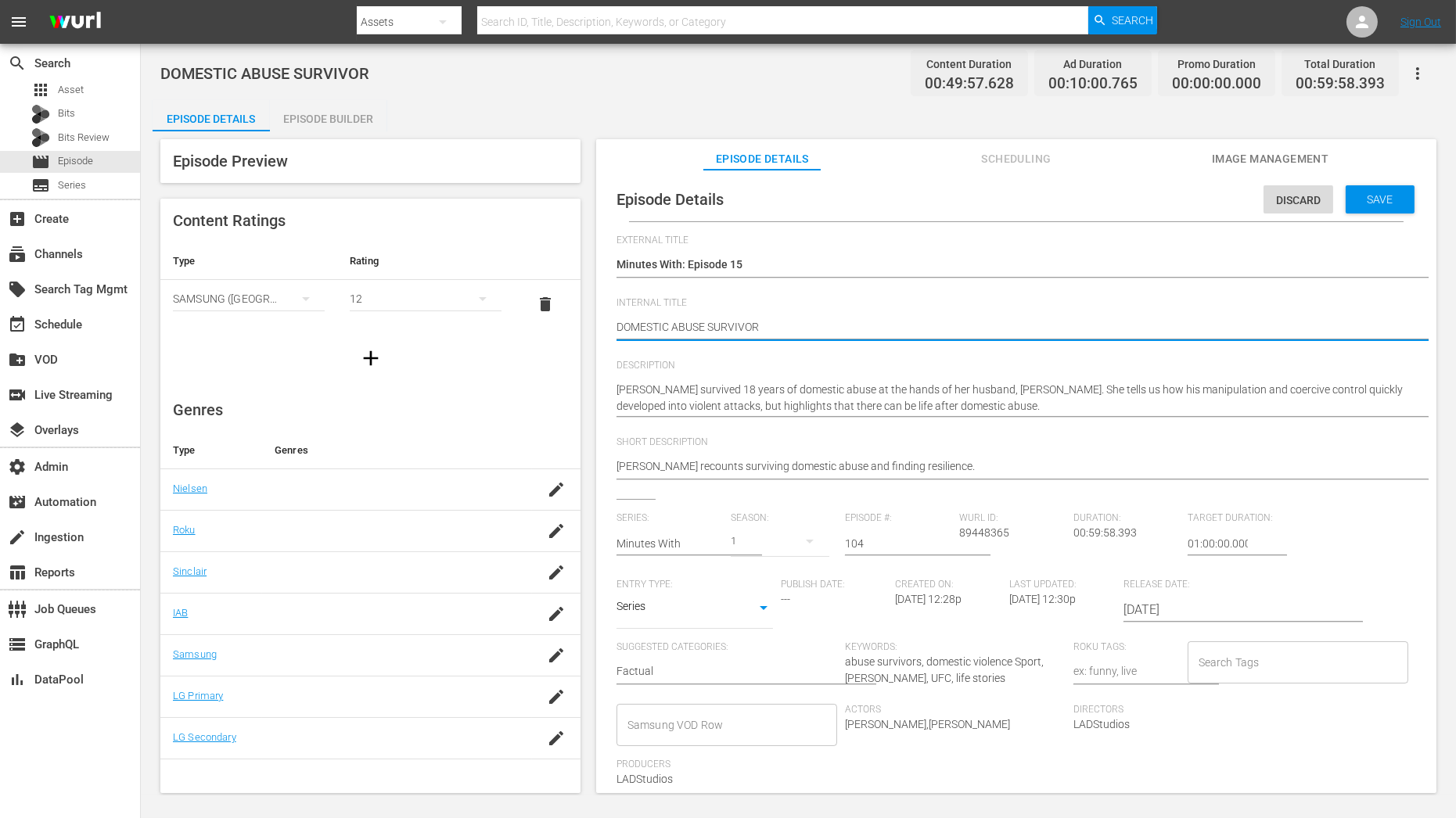
type textarea "DOMESTIC ABUSE SURVIVOR"
type textarea "DOMESTIC ABUSE SURVIVOR |"
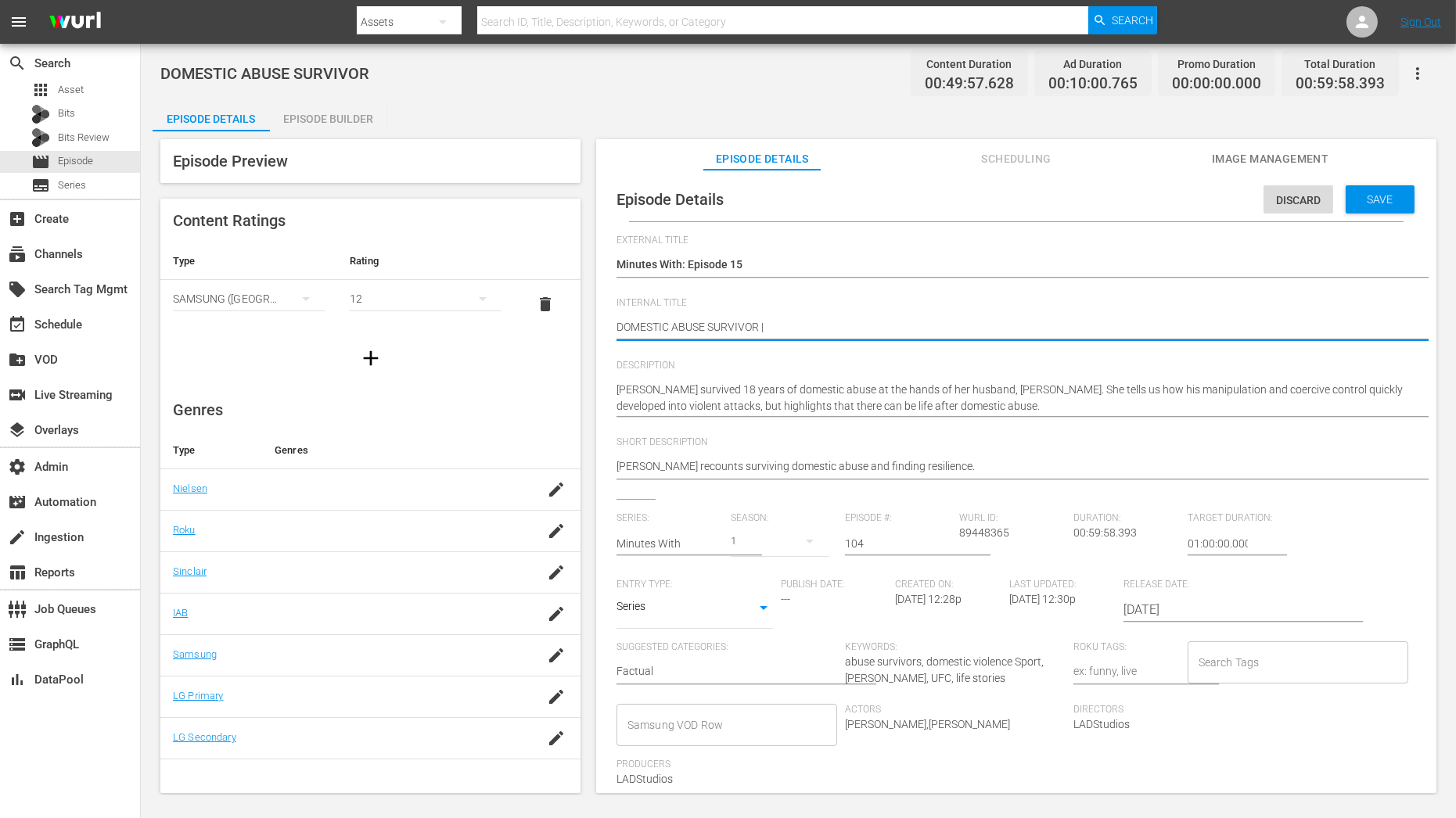
type textarea "DOMESTIC ABUSE SURVIVOR |"
paste textarea "FRANCIS NGANNOU UFC HEAVYWEIGHT CHAMPION OF THE WORLD"
type textarea "DOMESTIC ABUSE SURVIVOR | FRANCIS NGANNOU UFC HEAVYWEIGHT CHAMPION OF THE WORLD"
click at [617, 323] on textarea "DOMESTIC ABUSE SURVIVOR" at bounding box center [1013, 328] width 792 height 19
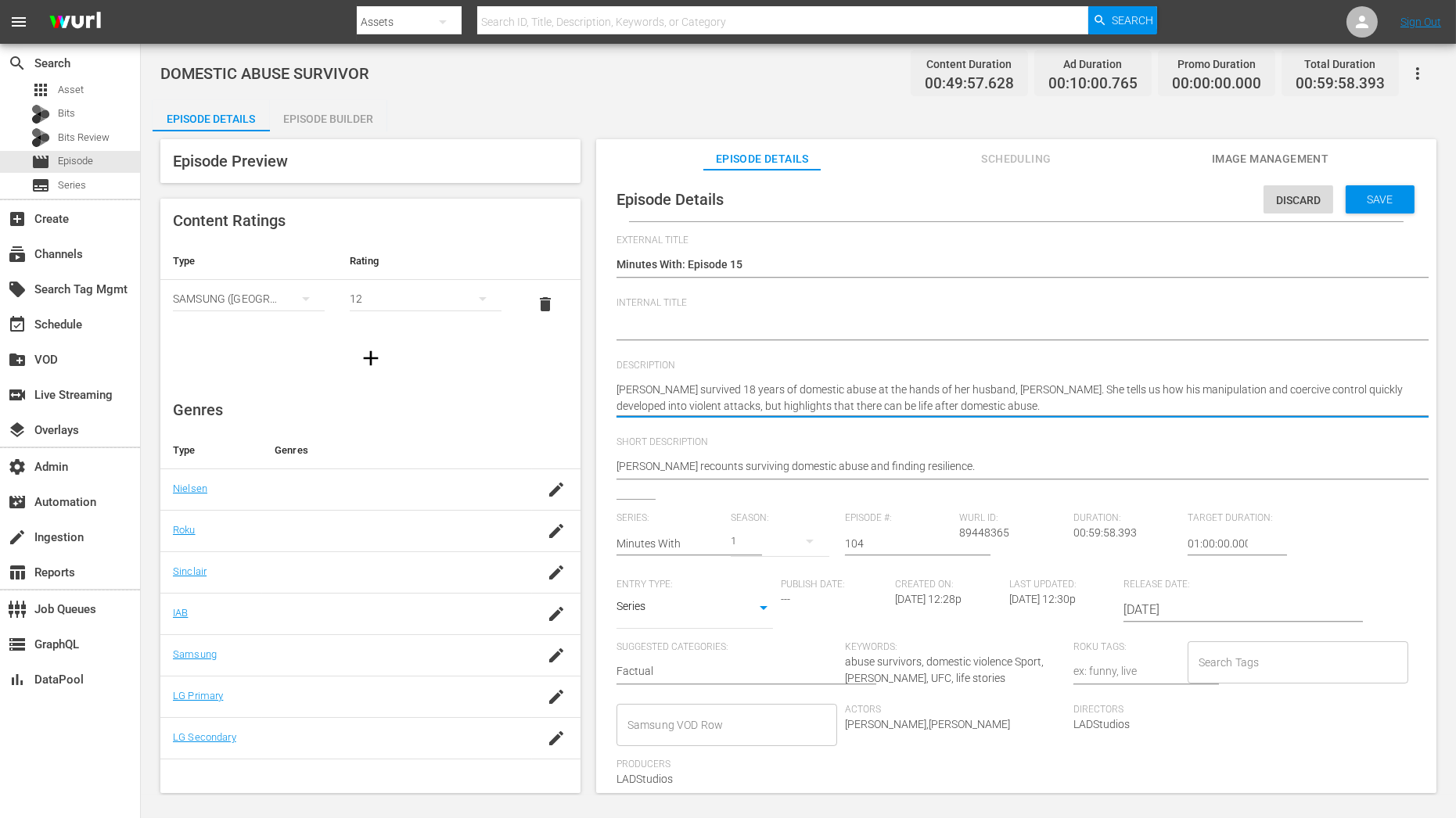
paste textarea "DOMESTIC ABUSE SURVIVOR | FRANCIS NGANNOU UFC HEAVYWEIGHT CHAMPION OF THE WORLD"
type textarea "DOMESTIC ABUSE SURVIVOR | FRANCIS NGANNOU UFC HEAVYWEIGHT CHAMPION OF THE WORLD"
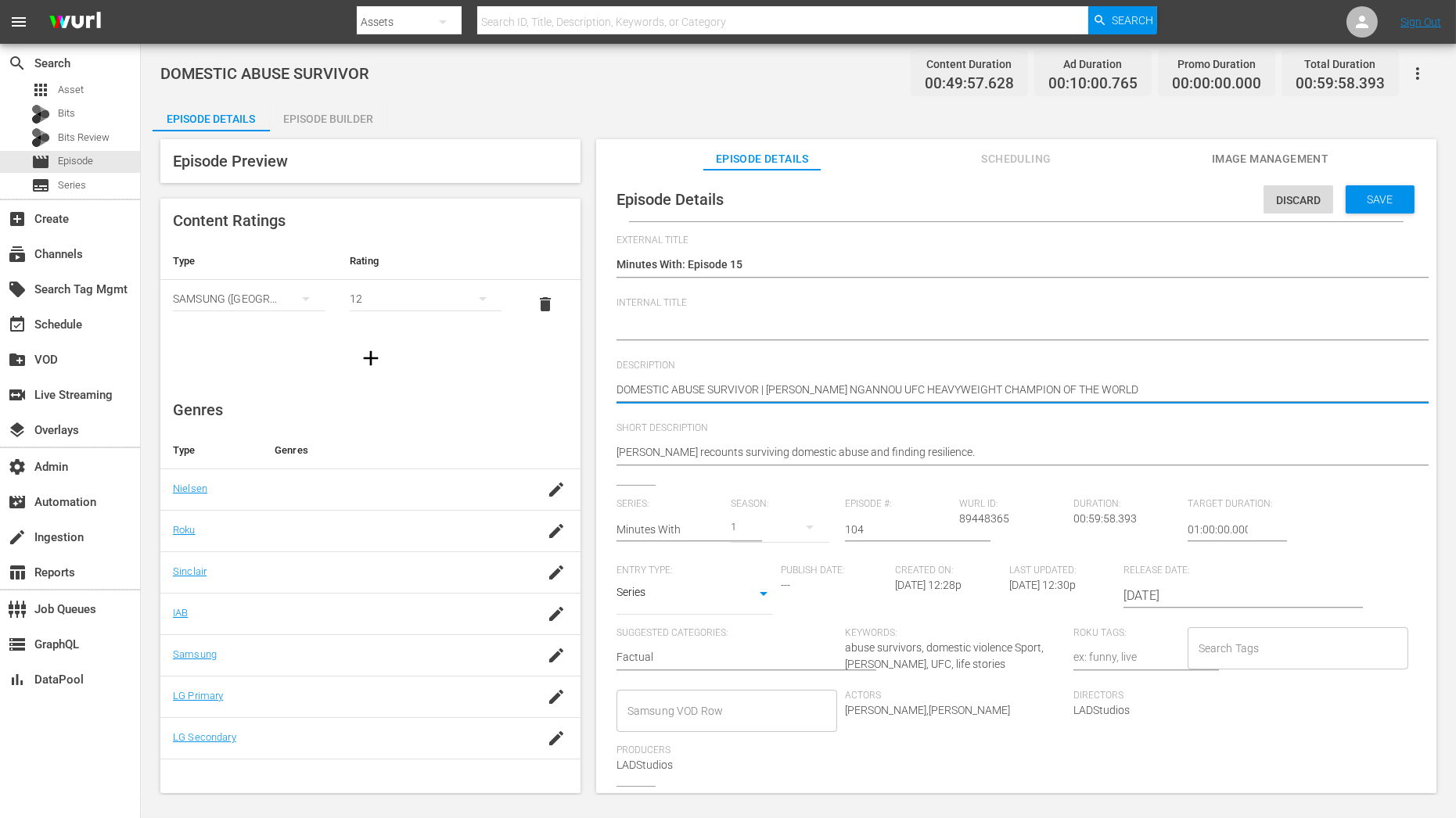
type textarea "DOMESTIC ABUSE SURVIVOR | FRANCIS NGANNOU UFC HEAVYWEIGHT CHAMPION OF THE WORLD"
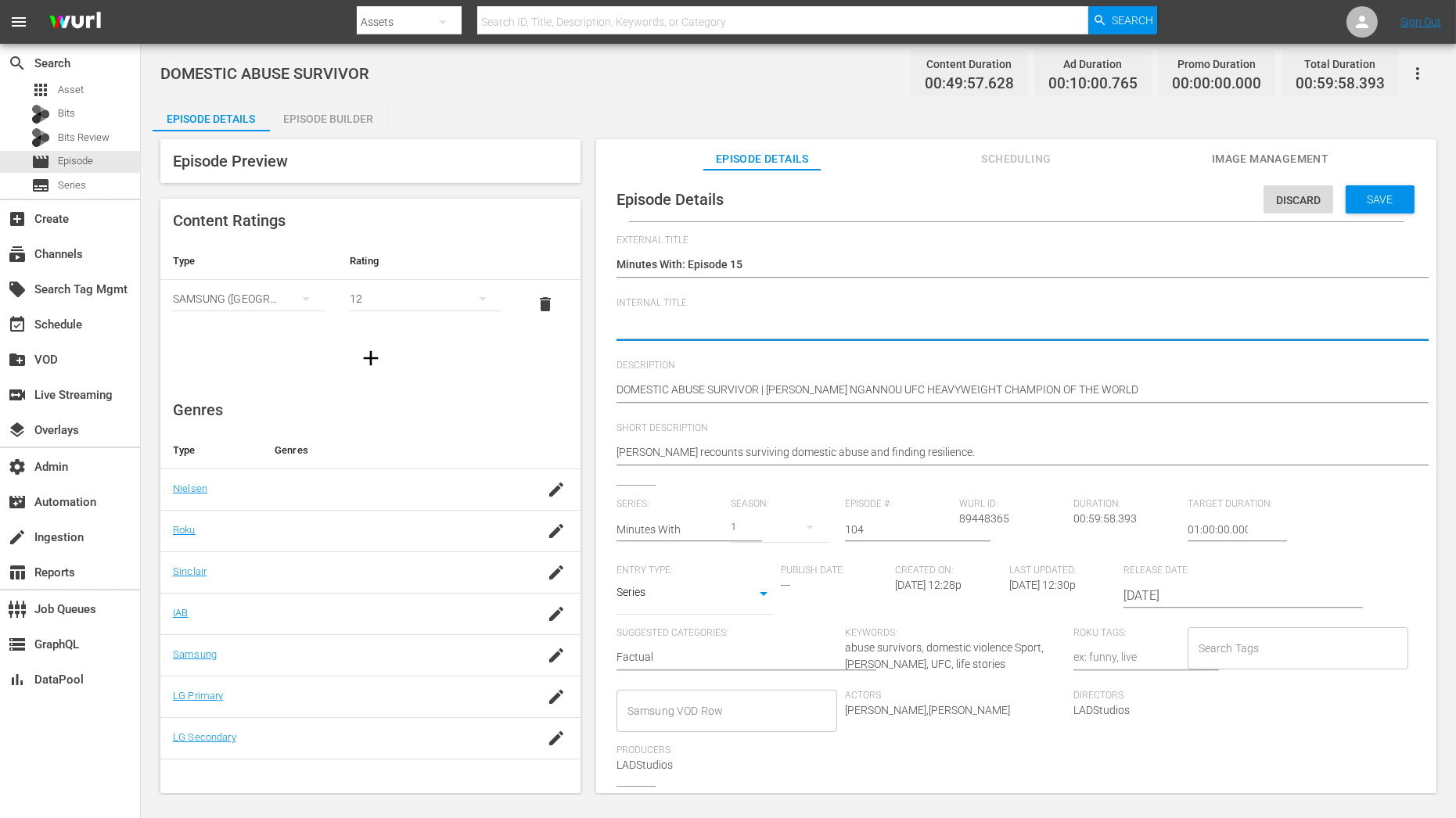
paste textarea "Minutes With C01 60: Eps 22, 2"
type textarea "Minutes With C01 60: Eps 22, 2"
click at [698, 322] on textarea "DOMESTIC ABUSE SURVIVOR" at bounding box center [1013, 328] width 792 height 19
type textarea "Minutes With C0 60: Eps 22, 2"
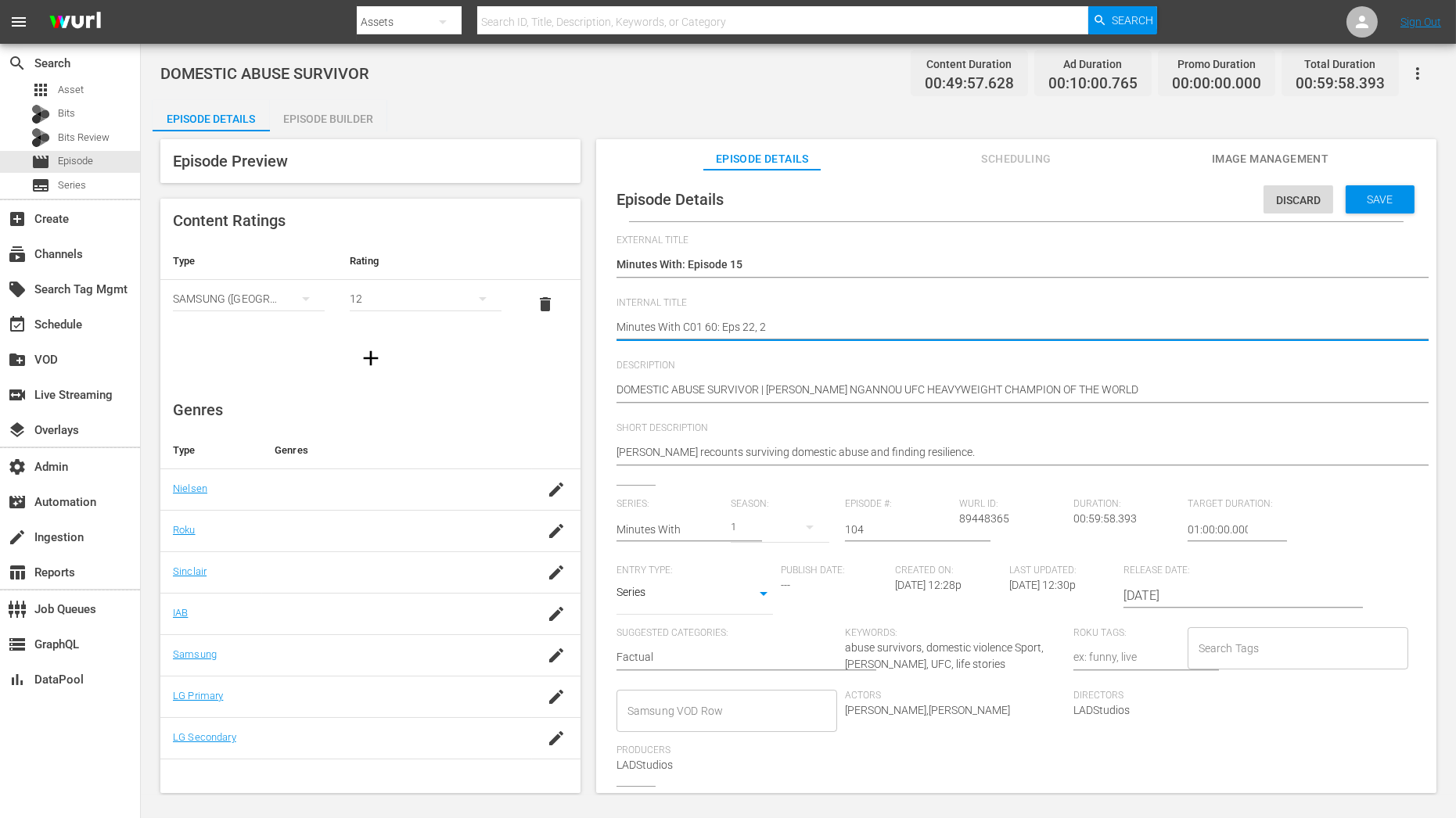
type textarea "Minutes With C0 60: Eps 22, 2"
type textarea "Minutes With C01 60: Eps 22, 2"
type textarea "Minutes With C015 60: Eps 22, 2"
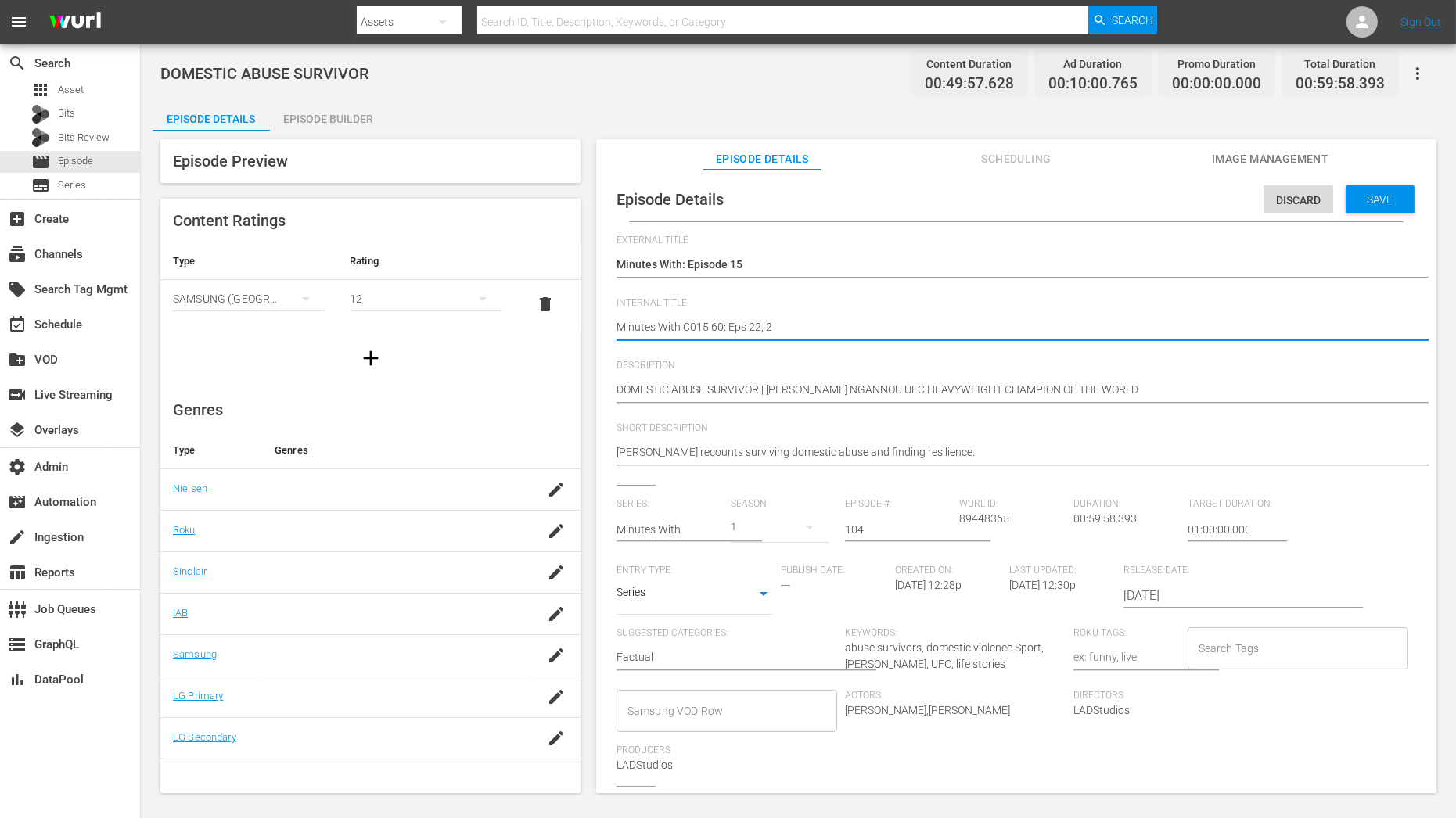
click at [820, 330] on textarea "DOMESTIC ABUSE SURVIVOR" at bounding box center [1013, 328] width 792 height 19
type textarea "Minutes With C015 60: Eps 22,"
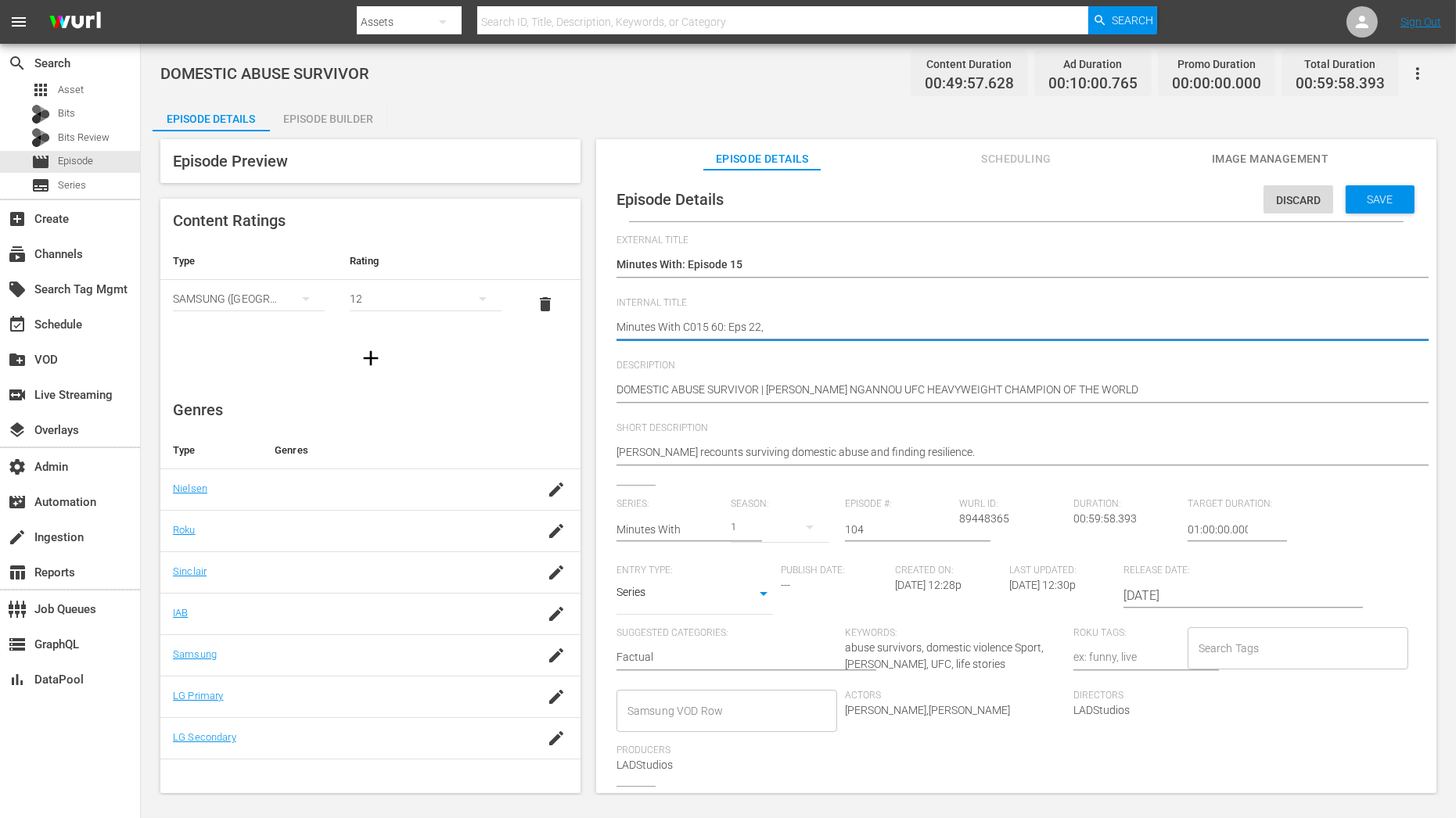
type textarea "Minutes With C015 60: Eps 22"
type textarea "Minutes With C015 60: Eps 2"
type textarea "Minutes With C015 60: Eps"
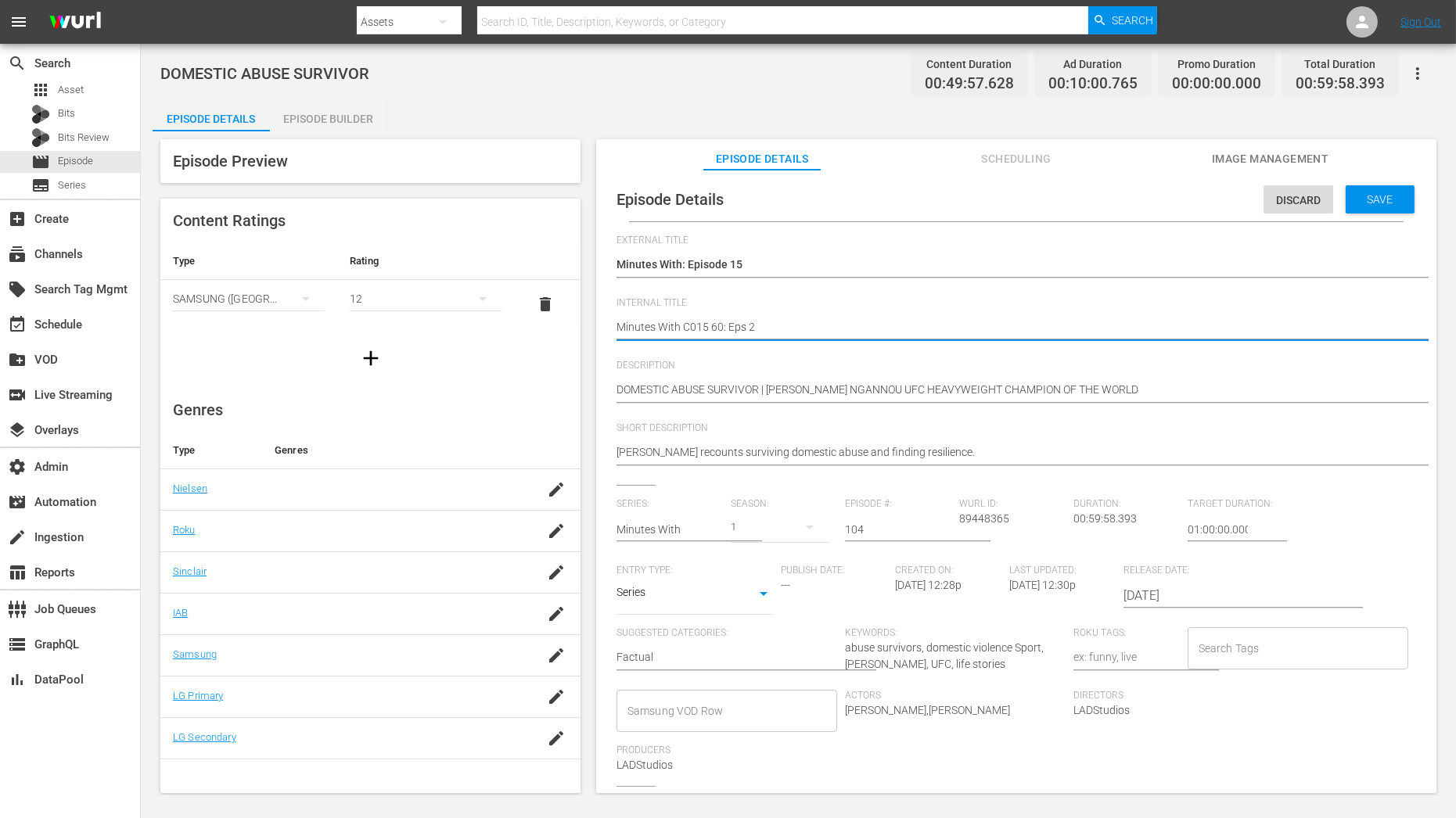
type textarea "Minutes With C015 60: Eps"
type textarea "Minutes With C015 60: Eps 1"
type textarea "Minutes With C015 60: Eps 10"
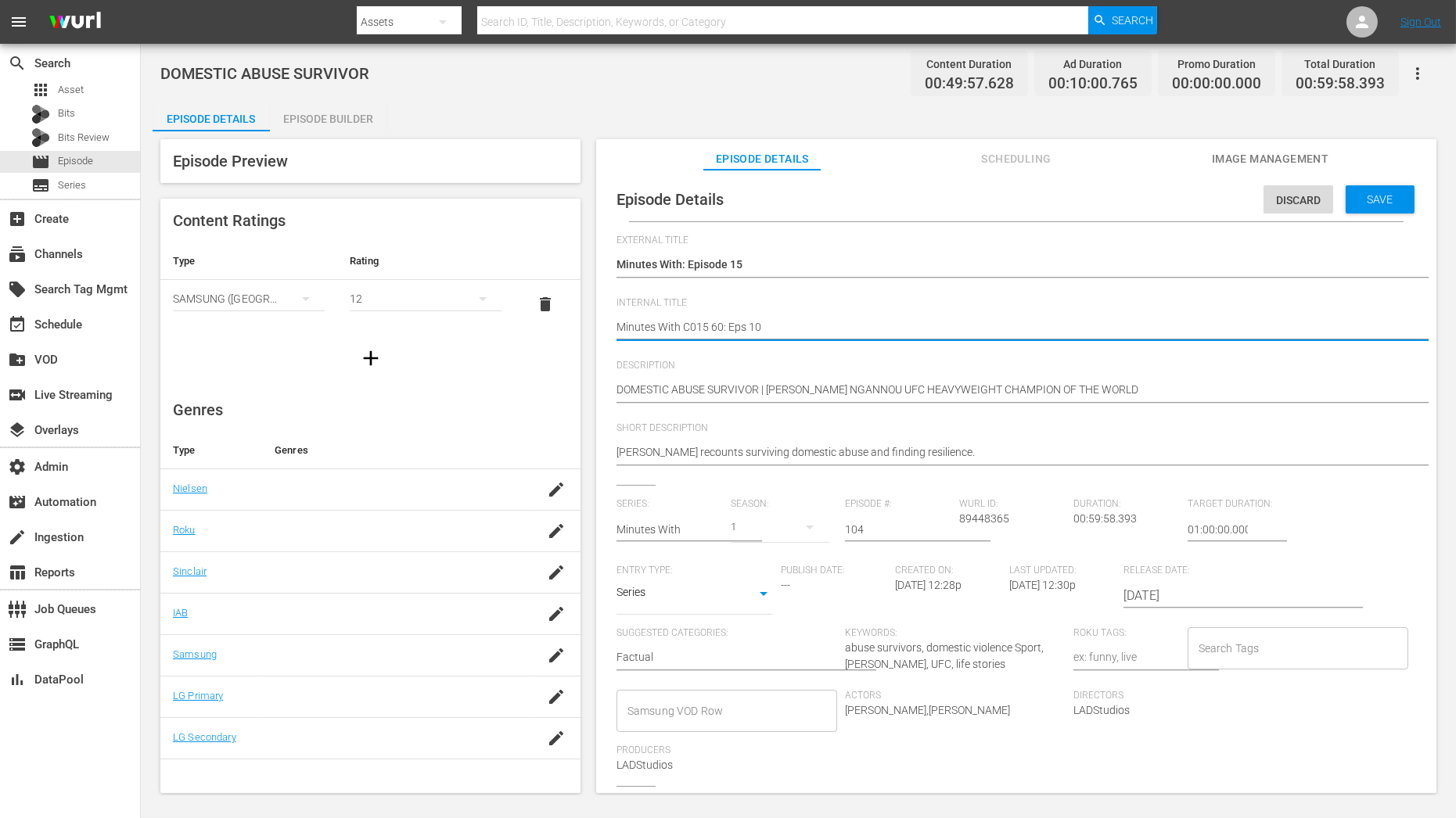
type textarea "Minutes With C015 60: Eps 104"
type textarea "Minutes With C015 60: Eps 104,"
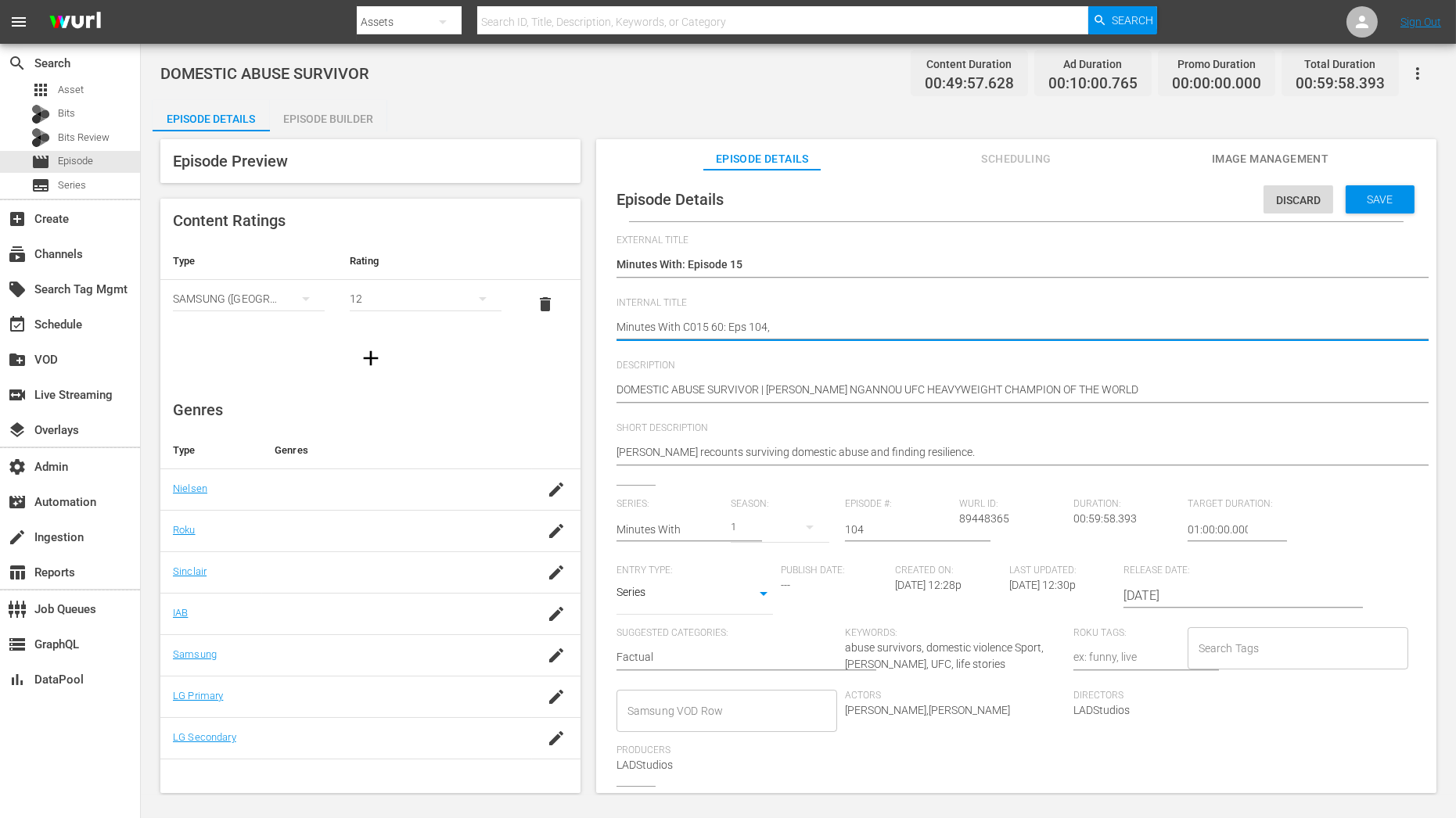
type textarea "Minutes With C015 60: Eps 104,"
type textarea "Minutes With C015 60: Eps 104, 2"
type textarea "Minutes With C015 60: Eps 104, 24"
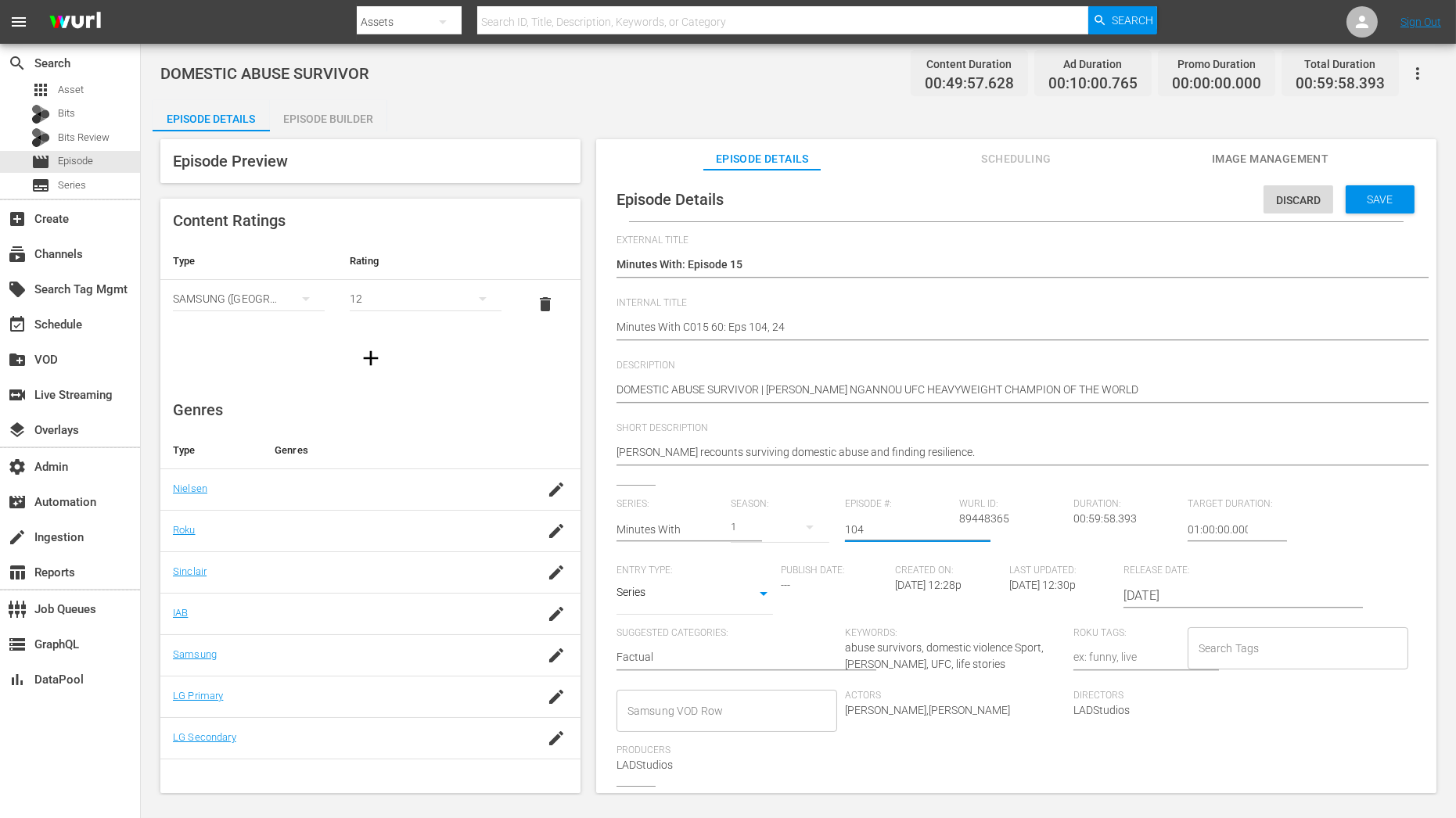
click at [874, 533] on input "104" at bounding box center [898, 529] width 107 height 37
type textarea "Minutes With C15 60: Eps 104, 24"
drag, startPoint x: 873, startPoint y: 533, endPoint x: 797, endPoint y: 533, distance: 76.0
click at [802, 533] on div "Series: Minutes With Season: 1 Episode #: 104 Wurl ID: 89448365 Duration: 00:59…" at bounding box center [1016, 642] width 799 height 287
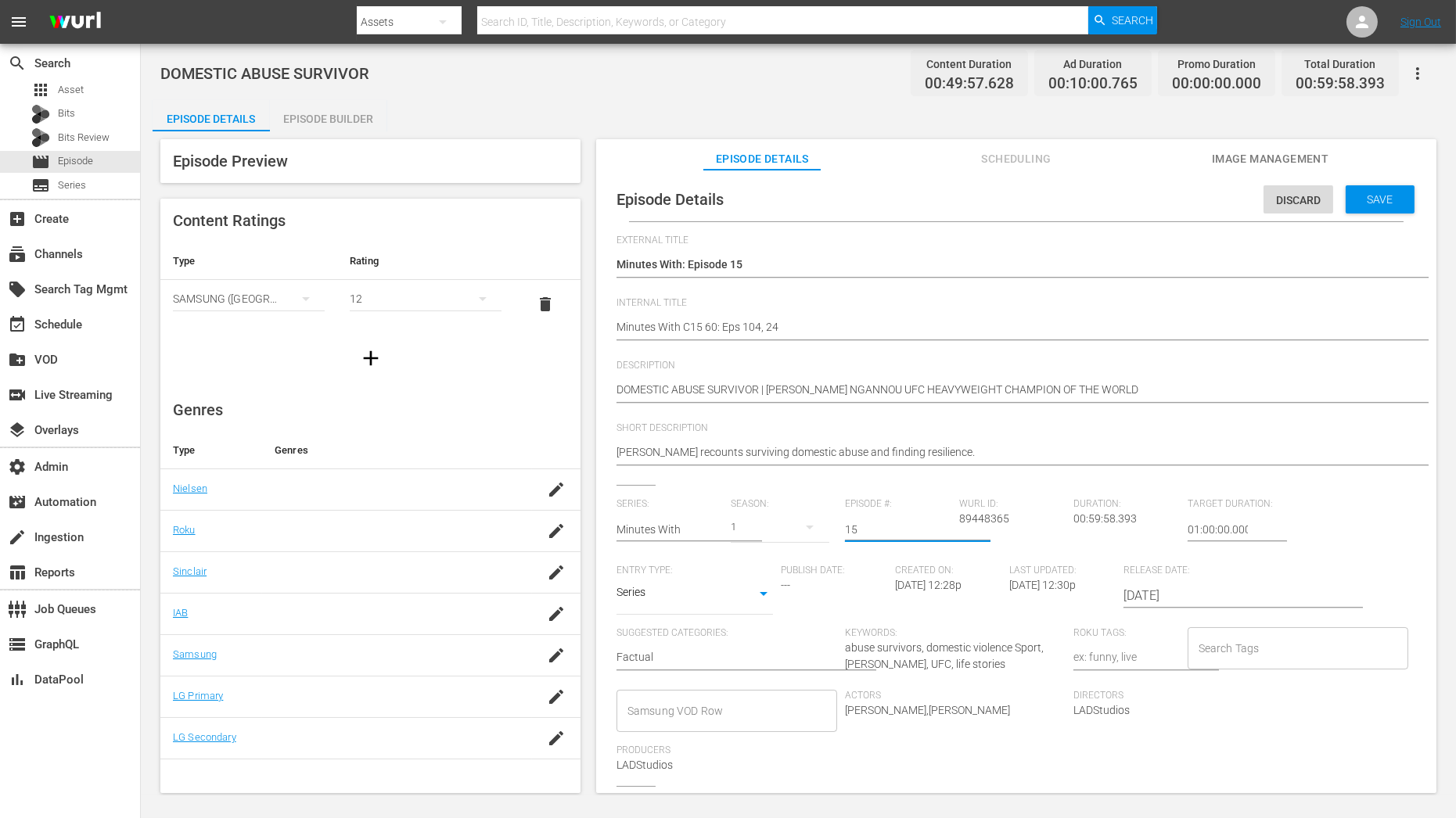
type input "15"
click at [1003, 233] on div "Episode Details Discard Save External Title Minutes With: Episode 15 Minutes Wi…" at bounding box center [1016, 568] width 824 height 780
click at [1356, 196] on span "Save" at bounding box center [1380, 199] width 50 height 12
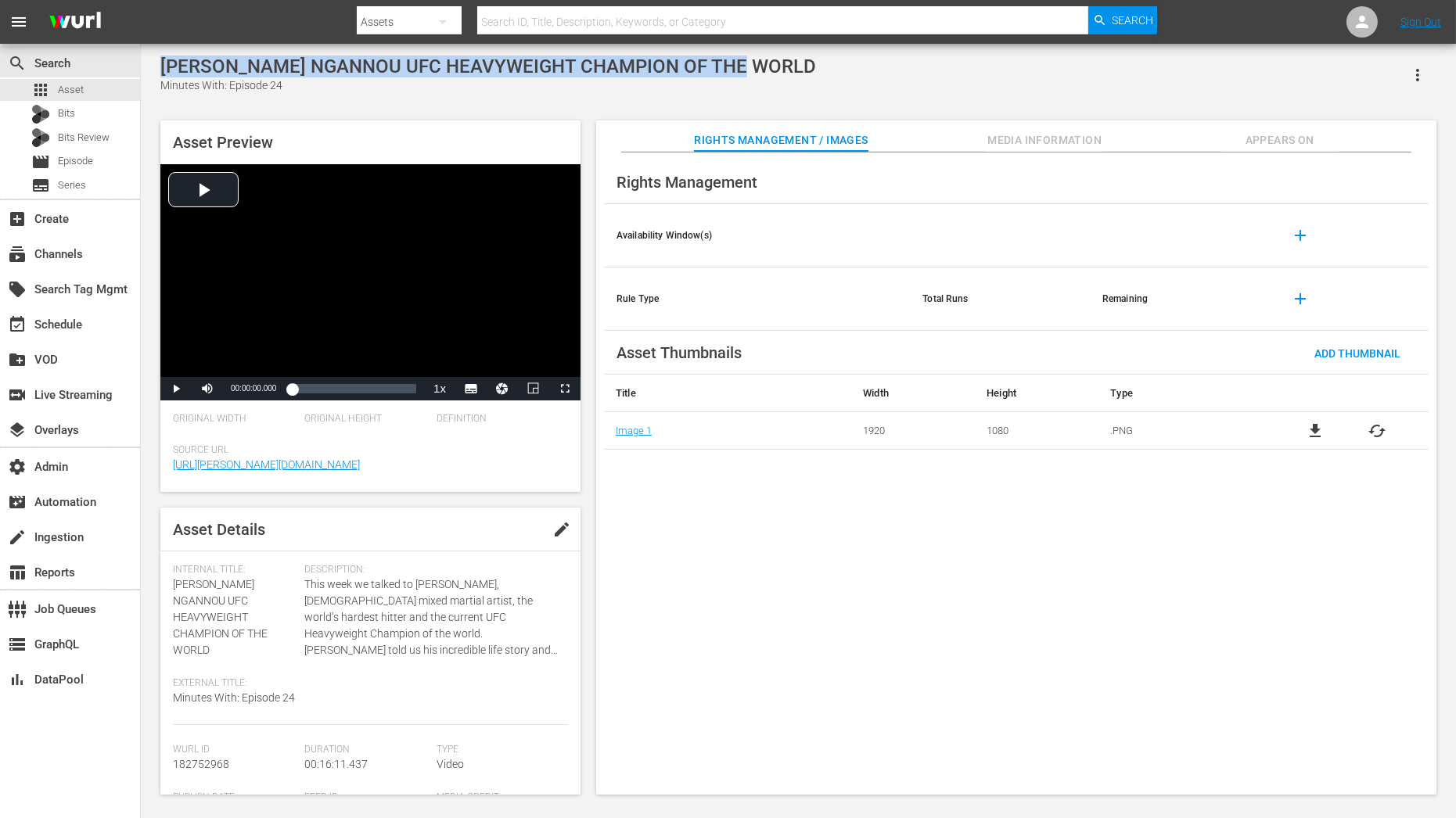
drag, startPoint x: 161, startPoint y: 71, endPoint x: 740, endPoint y: 71, distance: 579.0
click at [740, 71] on div "[PERSON_NAME] NGANNOU UFC HEAVYWEIGHT CHAMPION OF THE WORLD" at bounding box center [488, 66] width 656 height 22
copy div "[PERSON_NAME] NGANNOU UFC HEAVYWEIGHT CHAMPION OF THE WORLD"
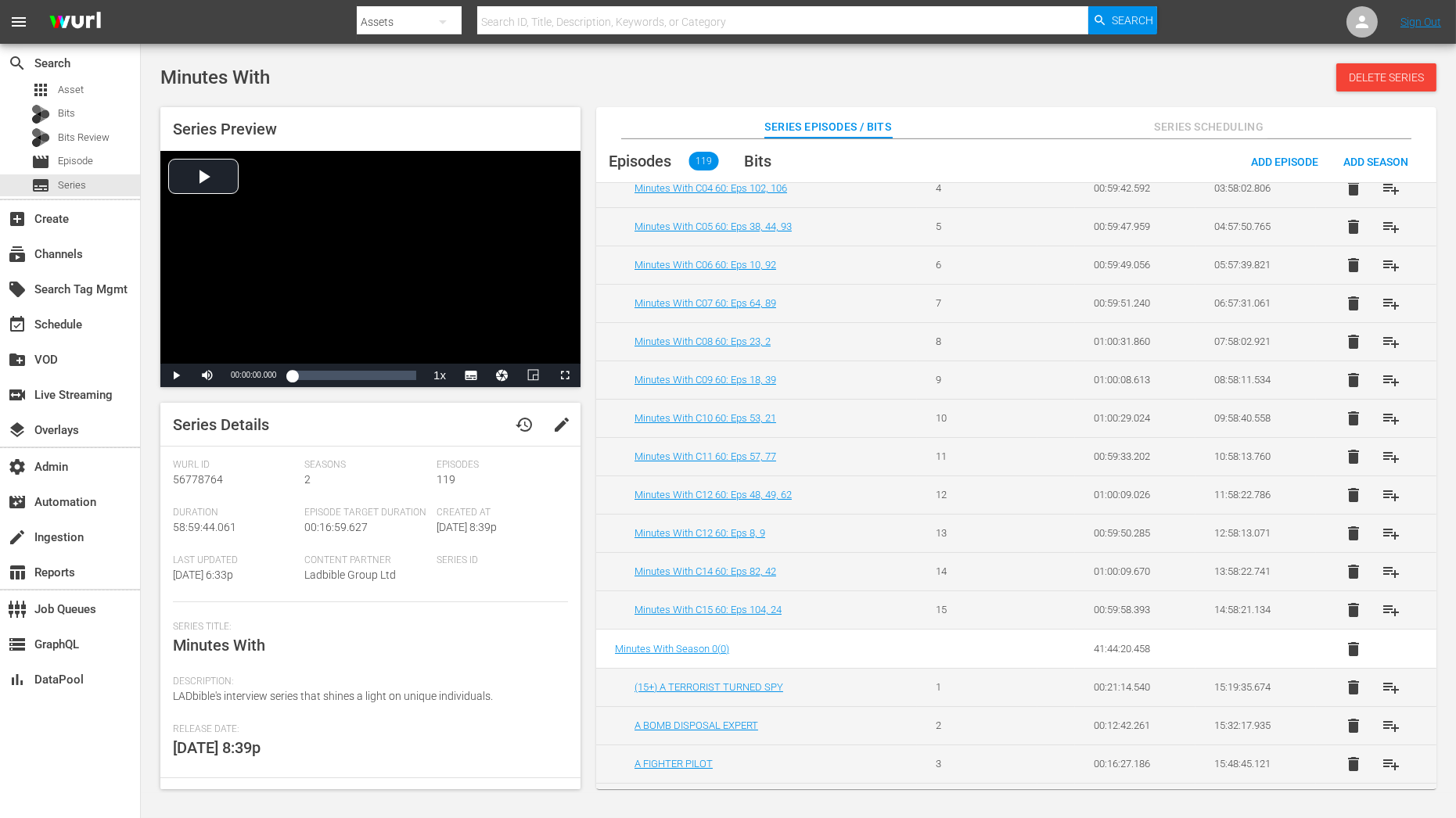
scroll to position [222, 0]
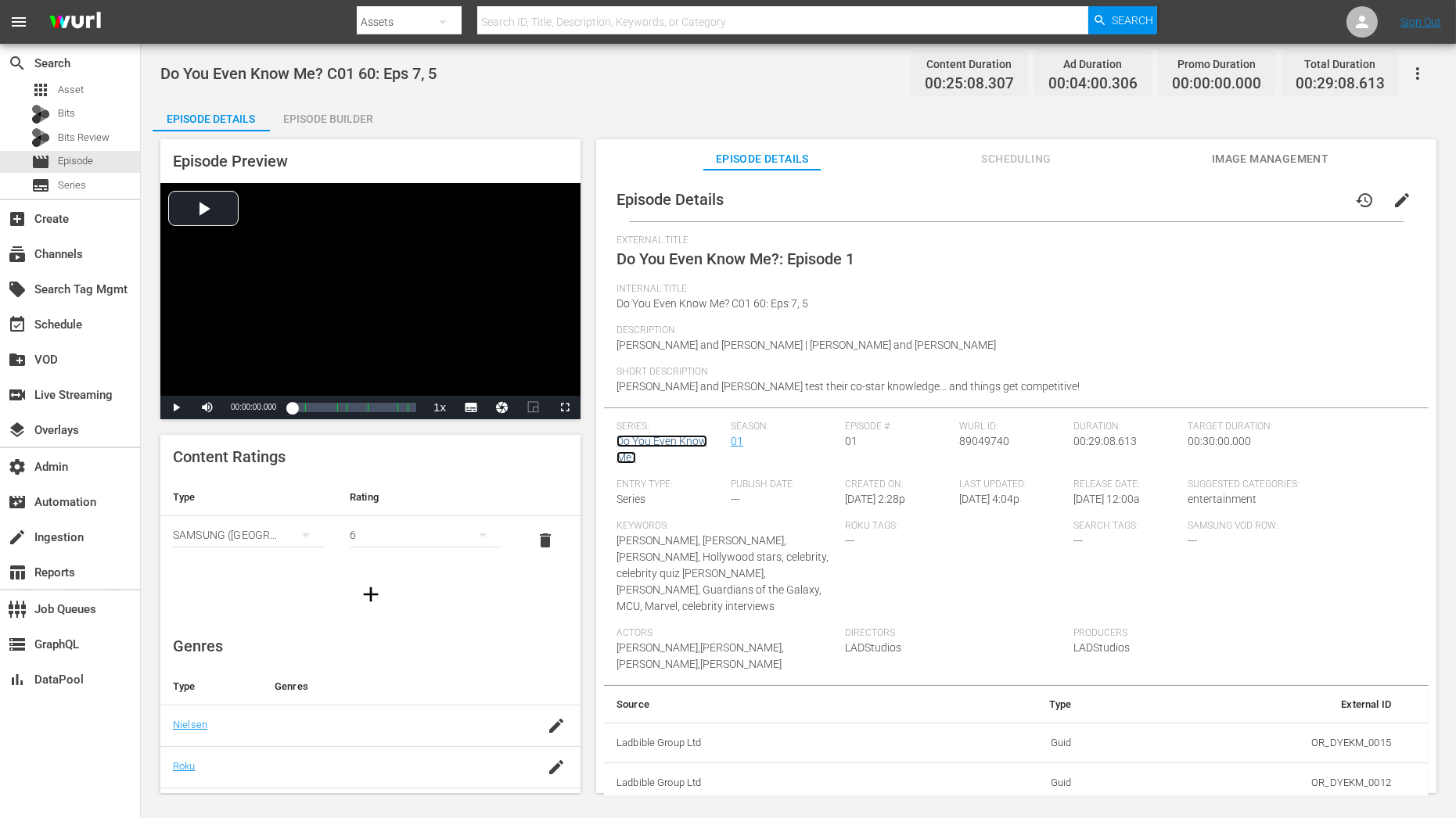
click at [661, 438] on link "Do You Even Know Me?" at bounding box center [661, 449] width 90 height 29
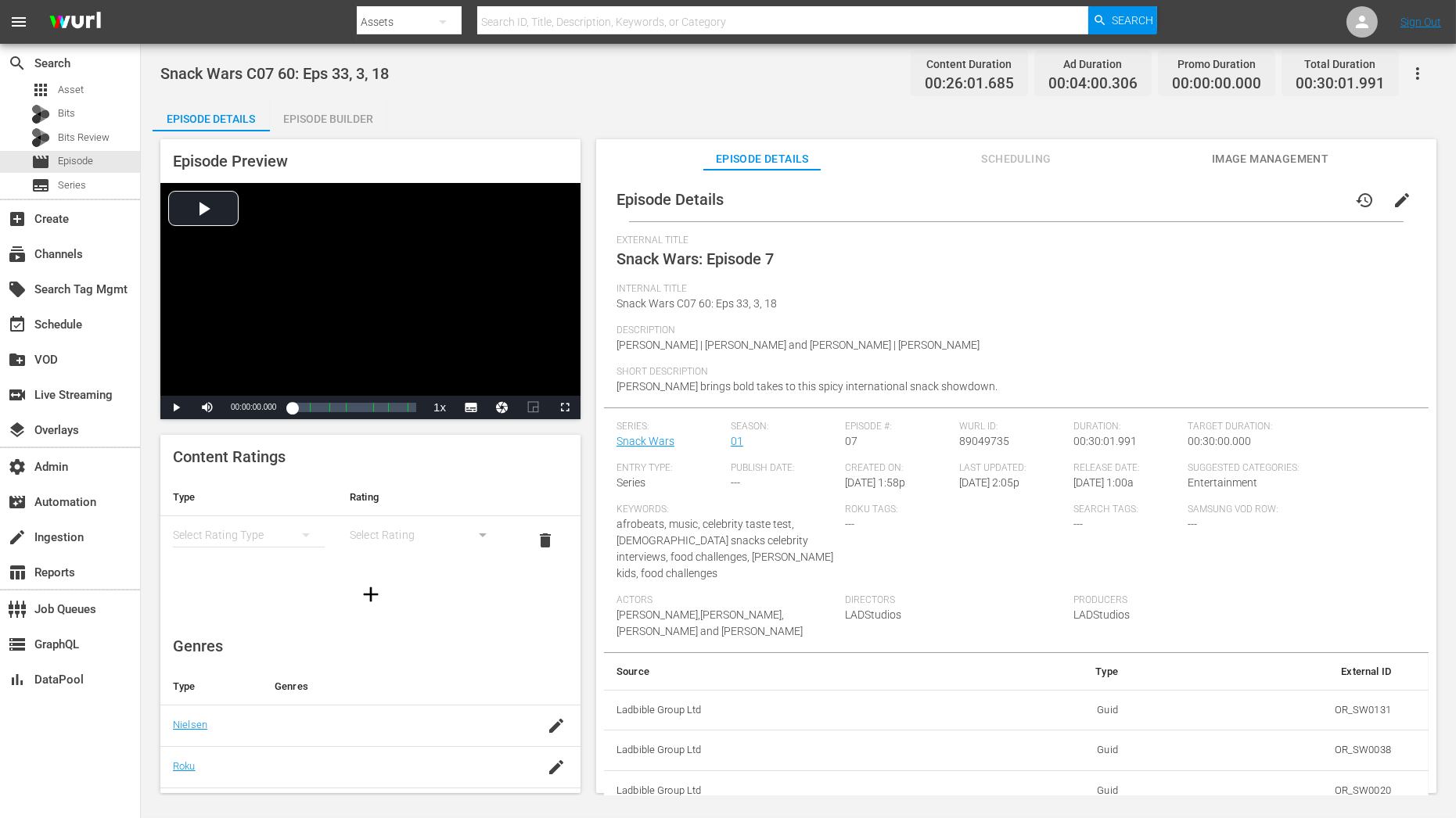
click at [676, 446] on div "Series: Snack Wars" at bounding box center [674, 441] width 114 height 42
click at [675, 446] on div "Series: Snack Wars" at bounding box center [674, 441] width 114 height 42
click at [662, 441] on link "Snack Wars" at bounding box center [645, 440] width 58 height 12
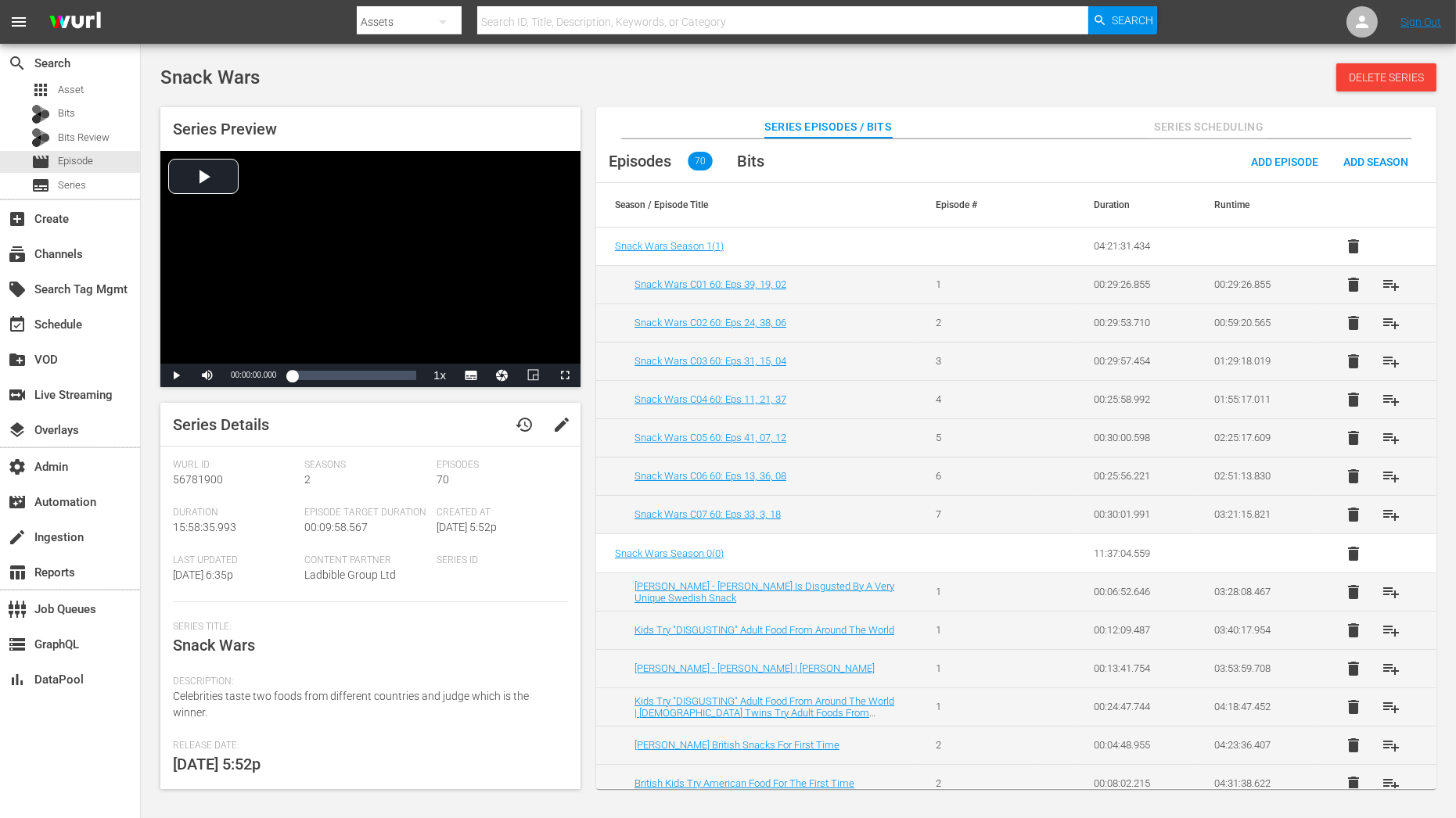
click at [1112, 398] on td "00:25:58.992" at bounding box center [1134, 399] width 121 height 38
click at [1129, 477] on td "00:25:56.221" at bounding box center [1134, 476] width 121 height 38
click at [1113, 397] on td "00:25:58.992" at bounding box center [1134, 399] width 121 height 38
click at [1139, 478] on td "00:25:56.221" at bounding box center [1134, 476] width 121 height 38
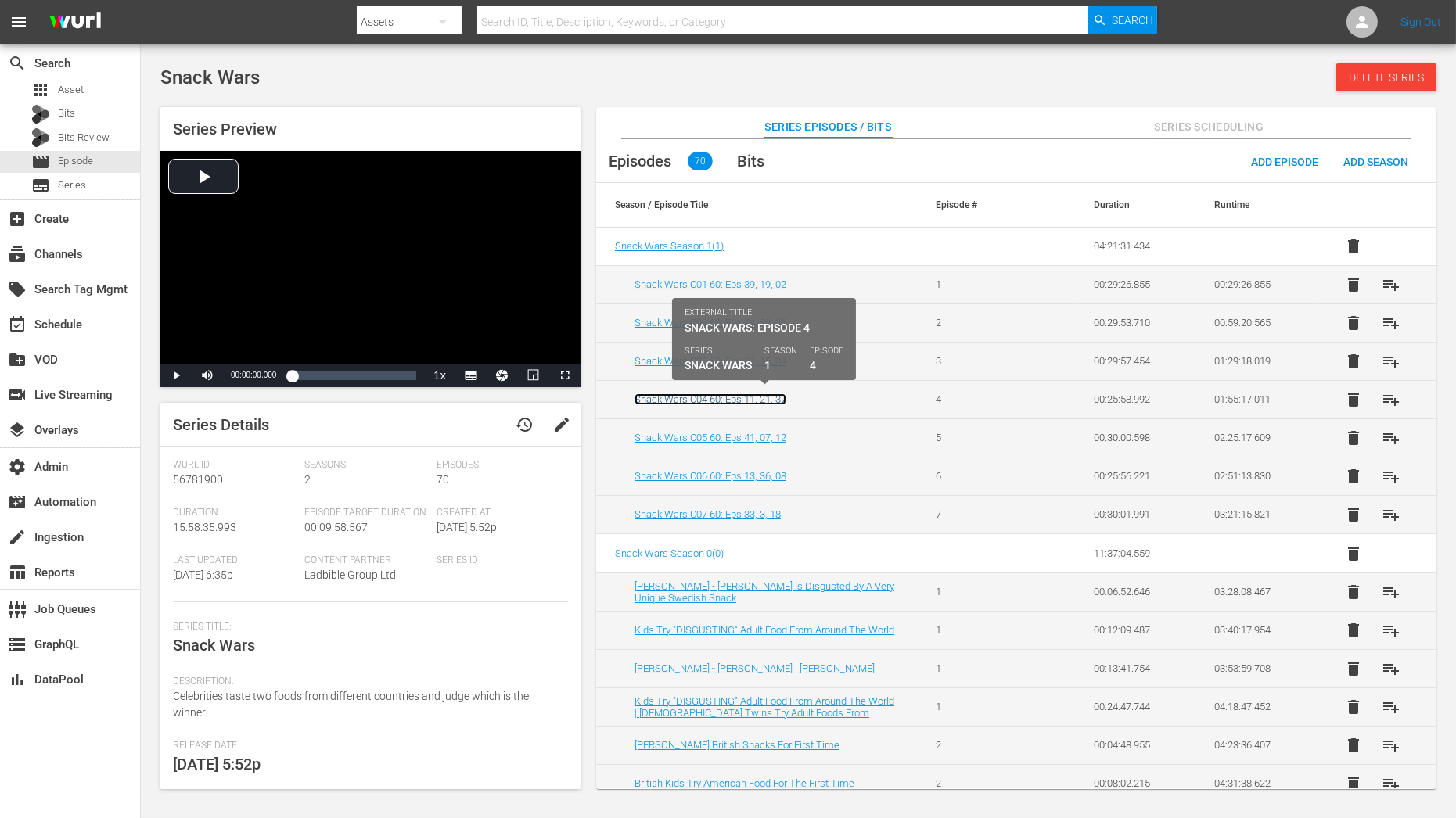
click at [740, 398] on link "Snack Wars C04 60: Eps 11, 21, 37" at bounding box center [710, 399] width 151 height 11
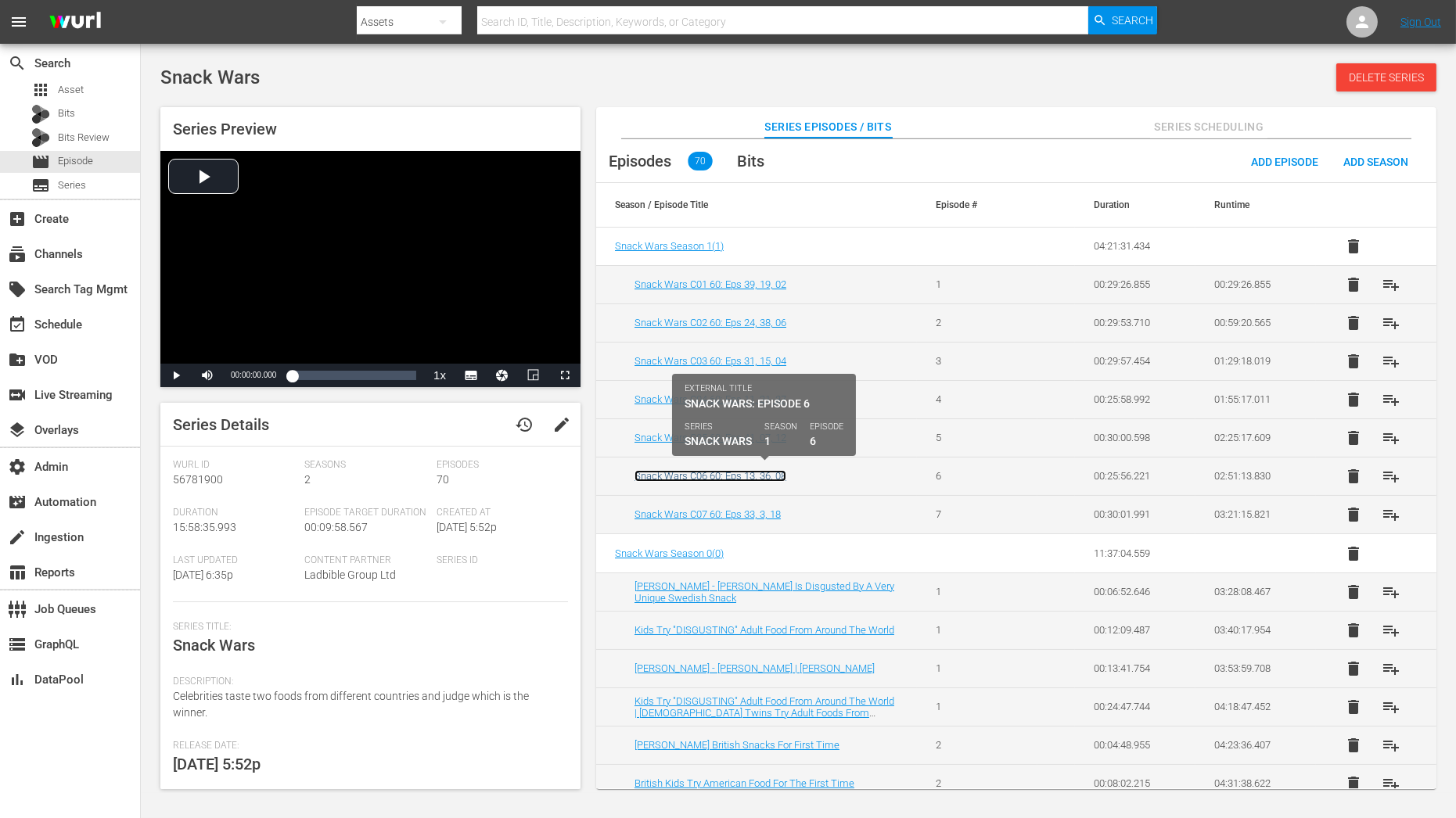
click at [751, 474] on link "Snack Wars C06 60: Eps 13, 36, 08" at bounding box center [710, 476] width 151 height 11
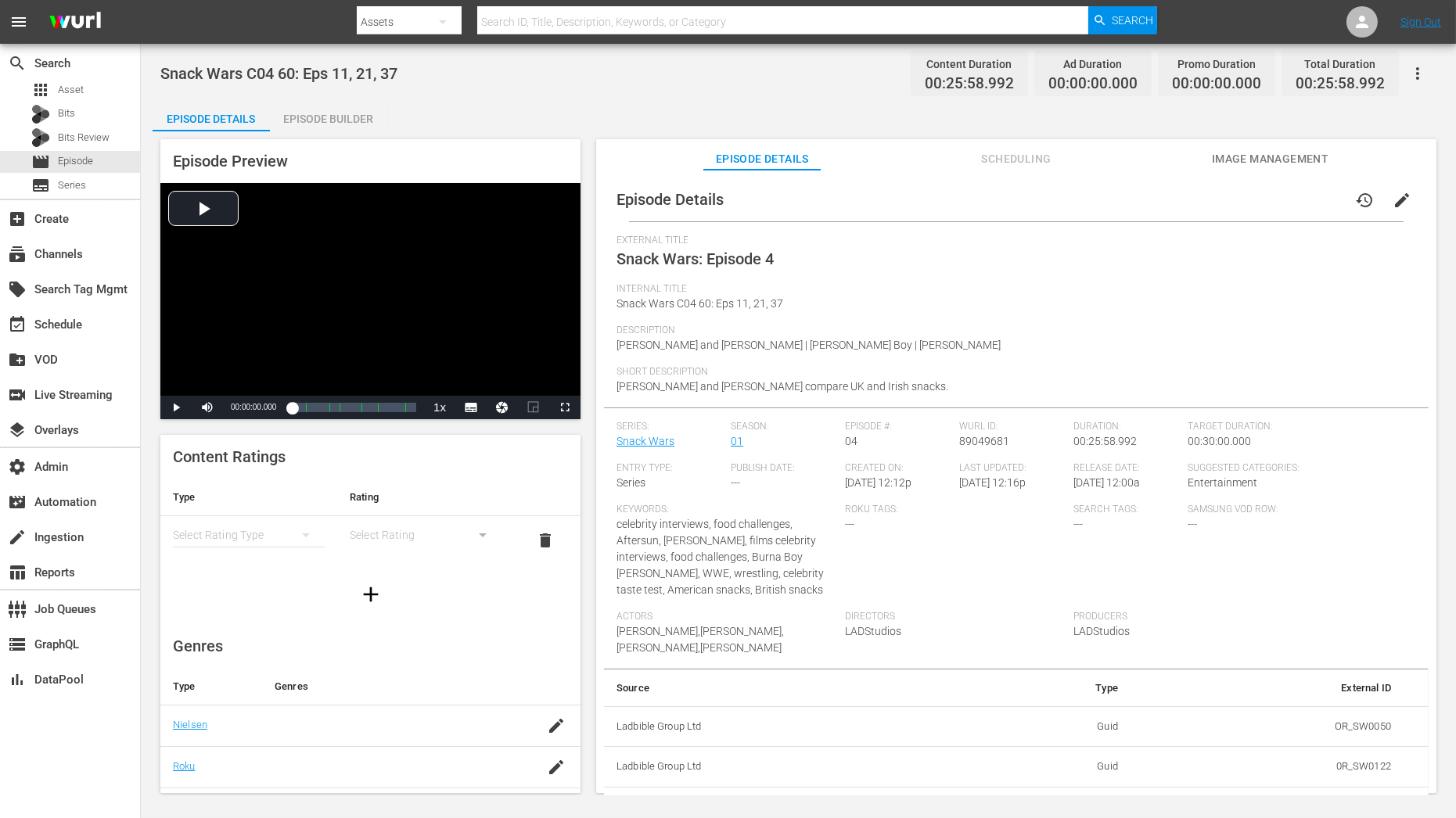
click at [325, 118] on div "Episode Builder" at bounding box center [328, 118] width 117 height 37
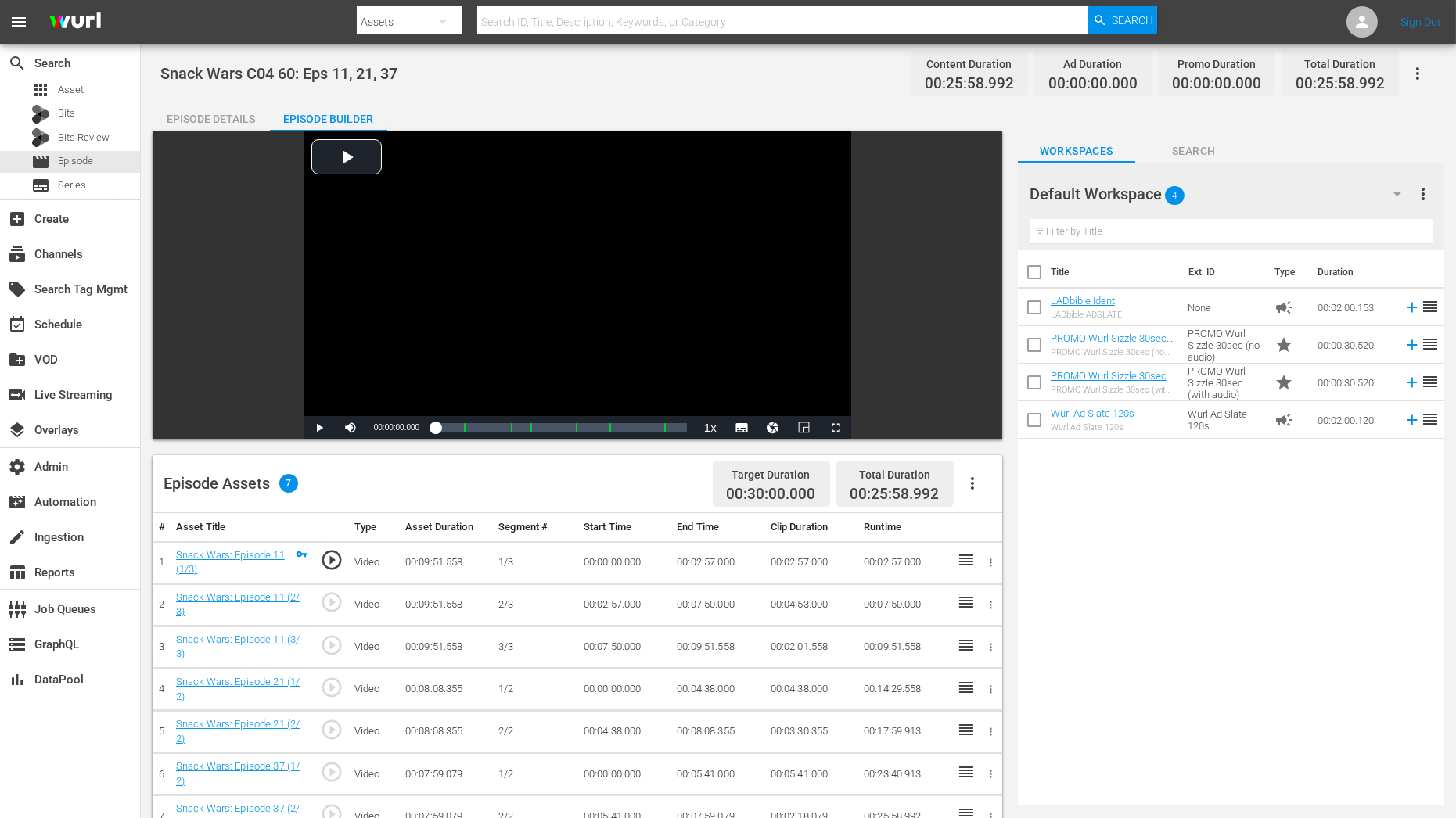
click at [245, 109] on div "Episode Details" at bounding box center [210, 118] width 117 height 37
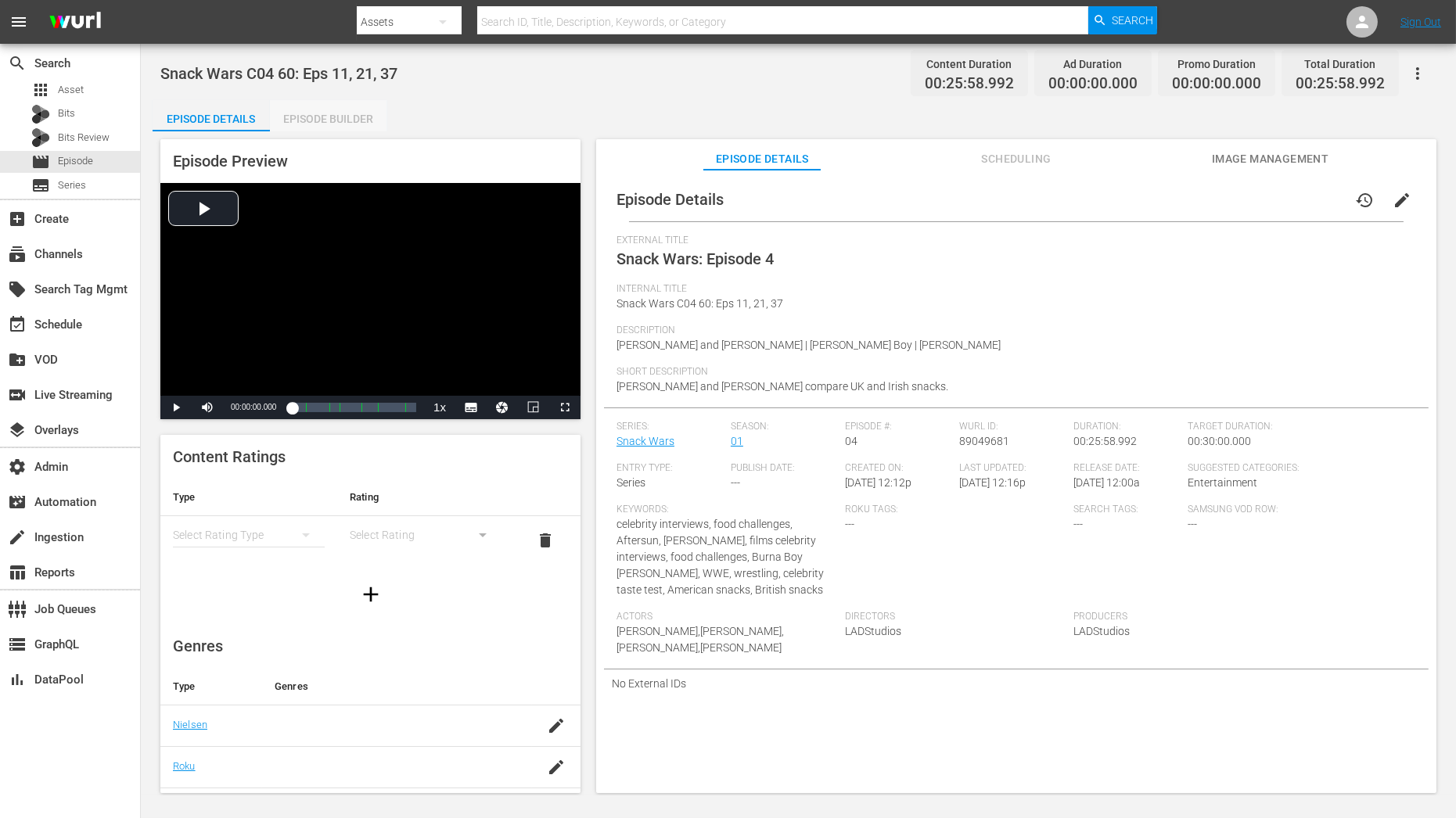
click at [323, 121] on div "Episode Builder" at bounding box center [328, 118] width 117 height 37
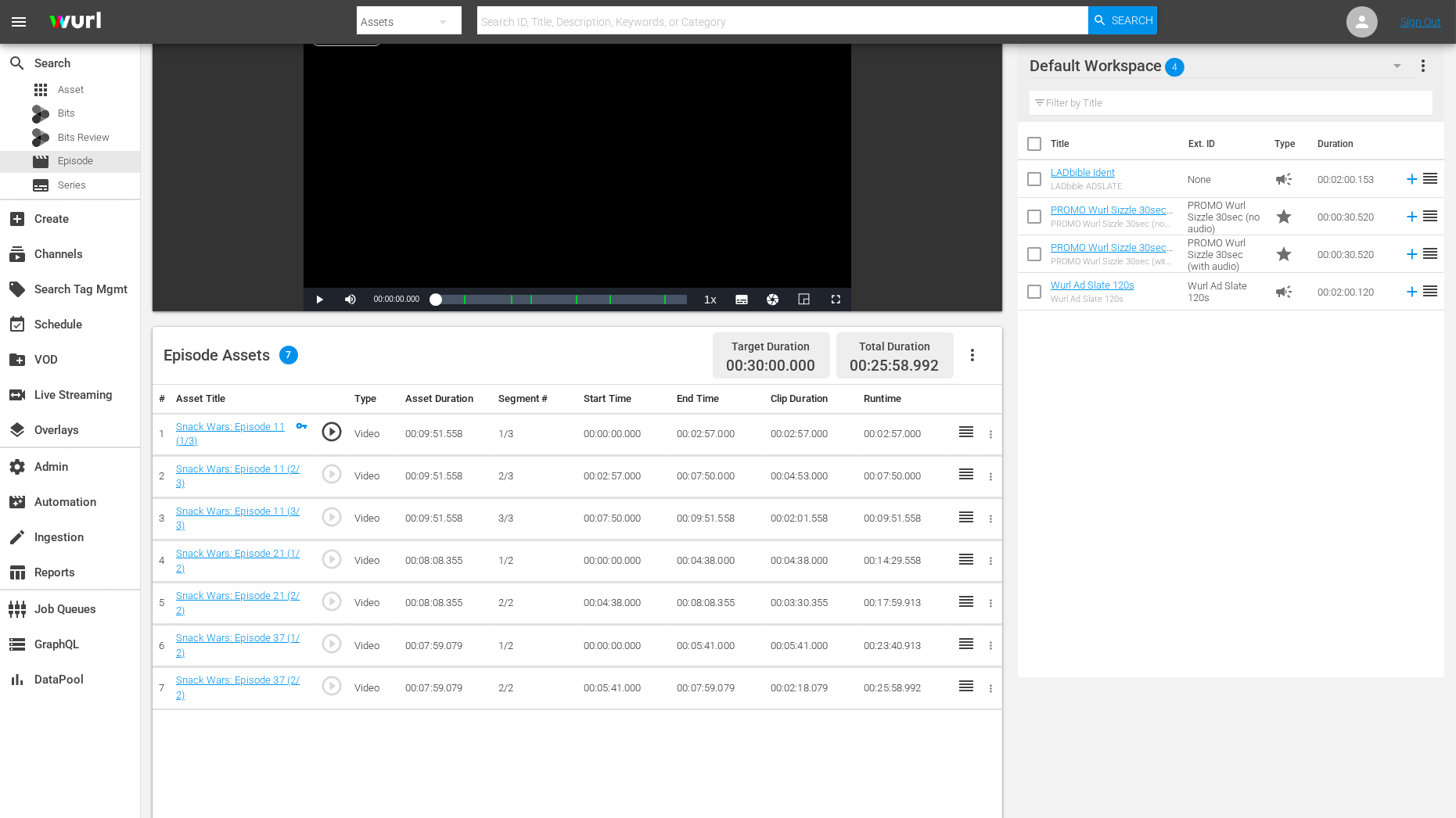
scroll to position [169, 0]
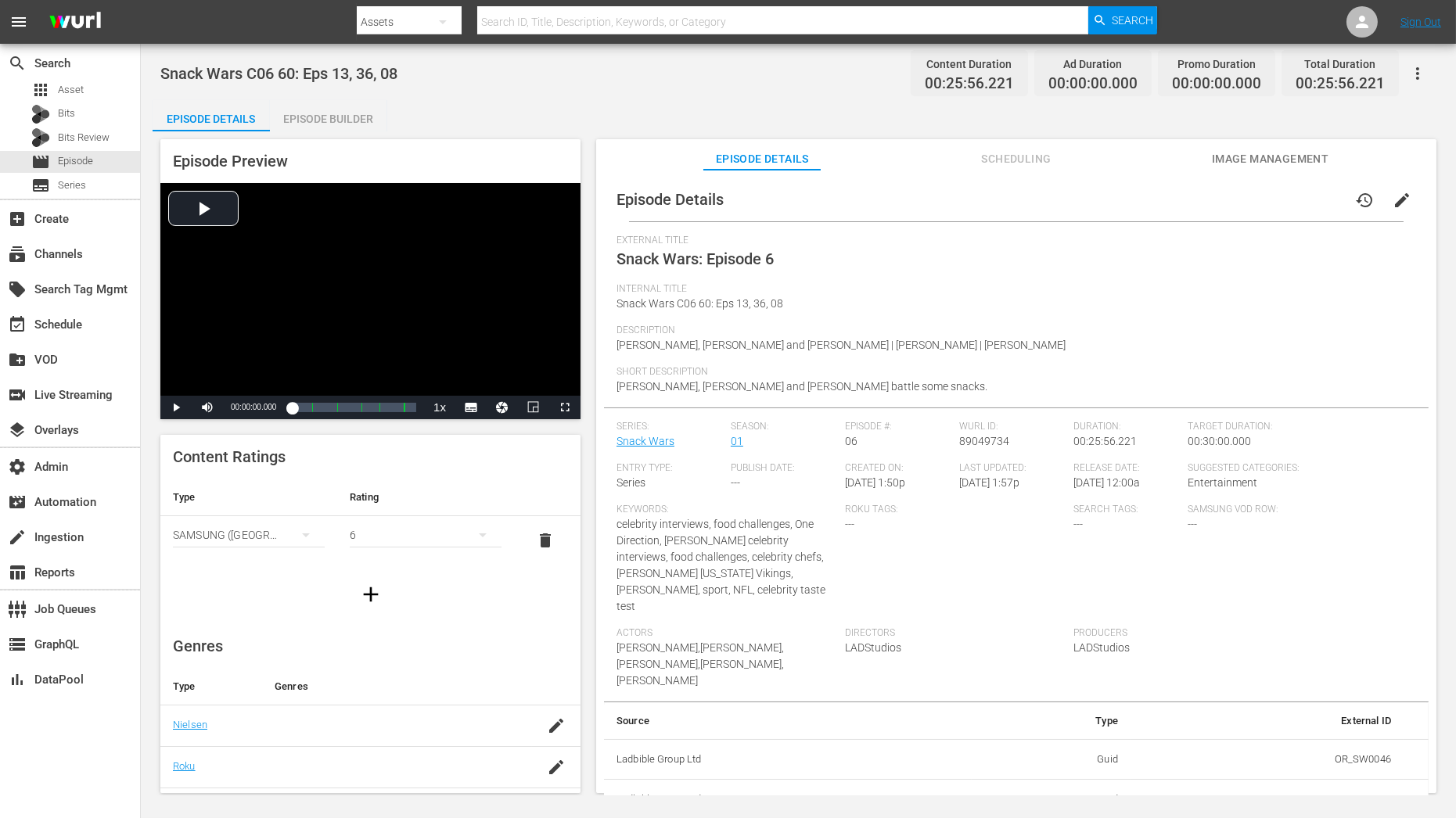
click at [325, 107] on div "Episode Builder" at bounding box center [328, 118] width 117 height 37
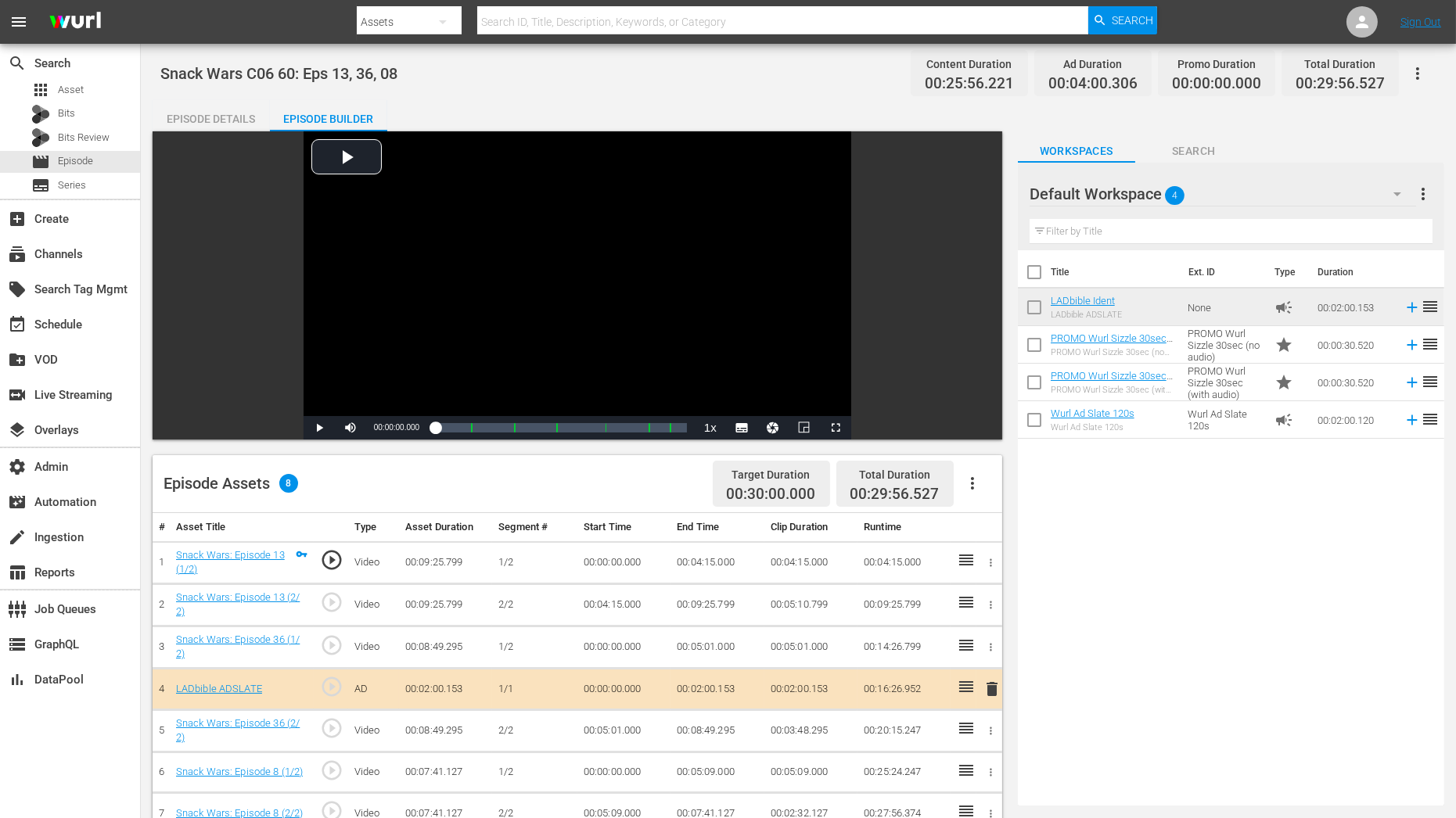
click at [227, 129] on div "Episode Details" at bounding box center [210, 118] width 117 height 37
